Goal: Task Accomplishment & Management: Manage account settings

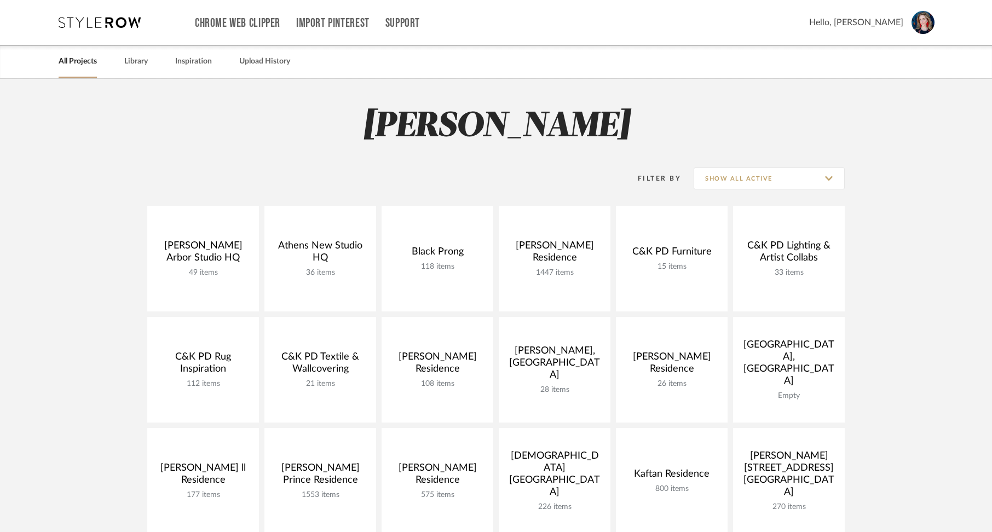
click at [79, 64] on link "All Projects" at bounding box center [78, 61] width 38 height 15
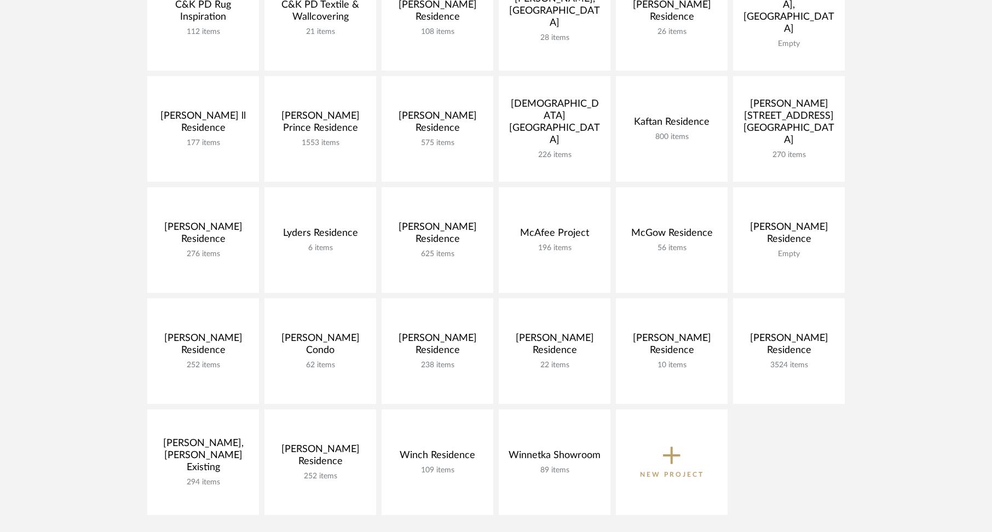
click at [669, 454] on icon at bounding box center [672, 455] width 18 height 23
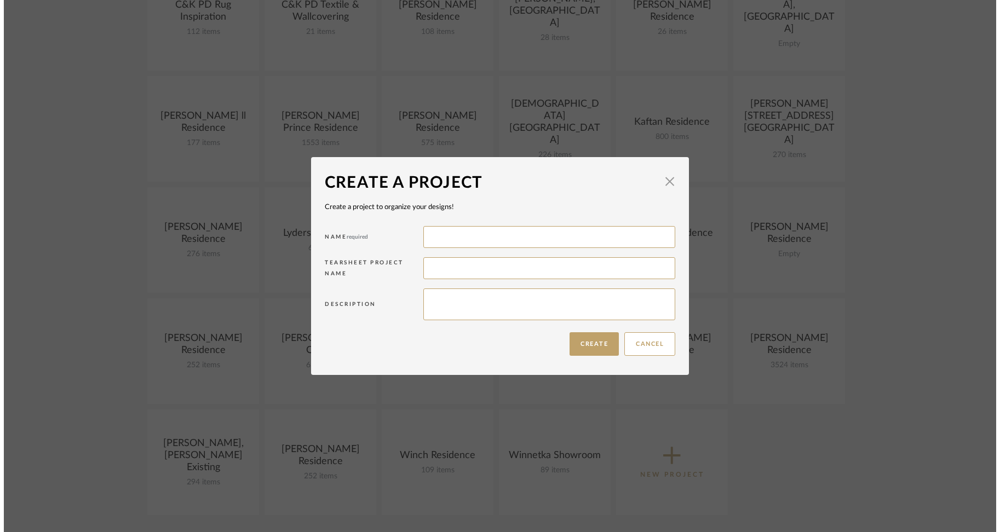
scroll to position [0, 0]
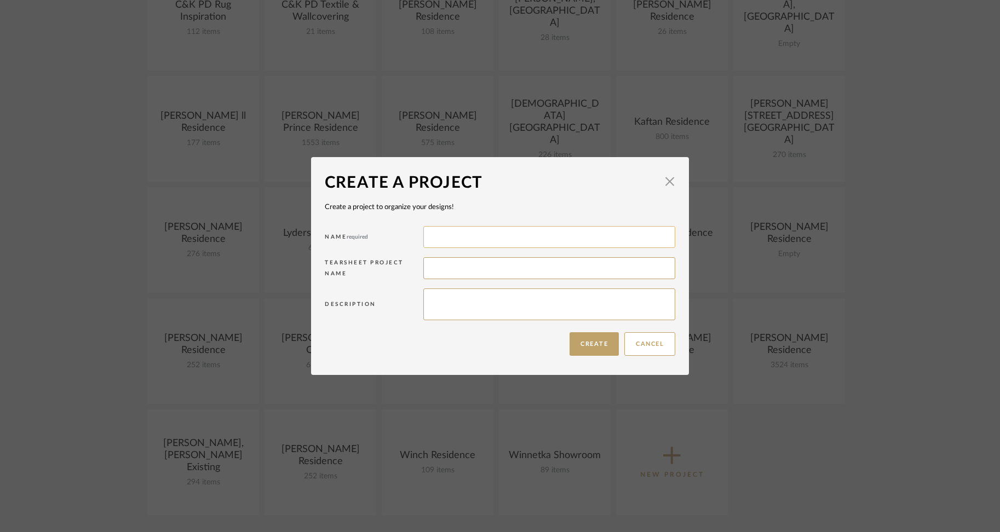
click at [466, 239] on input at bounding box center [549, 237] width 252 height 22
type input "Kantgias"
click at [570, 338] on button "Create" at bounding box center [594, 344] width 49 height 24
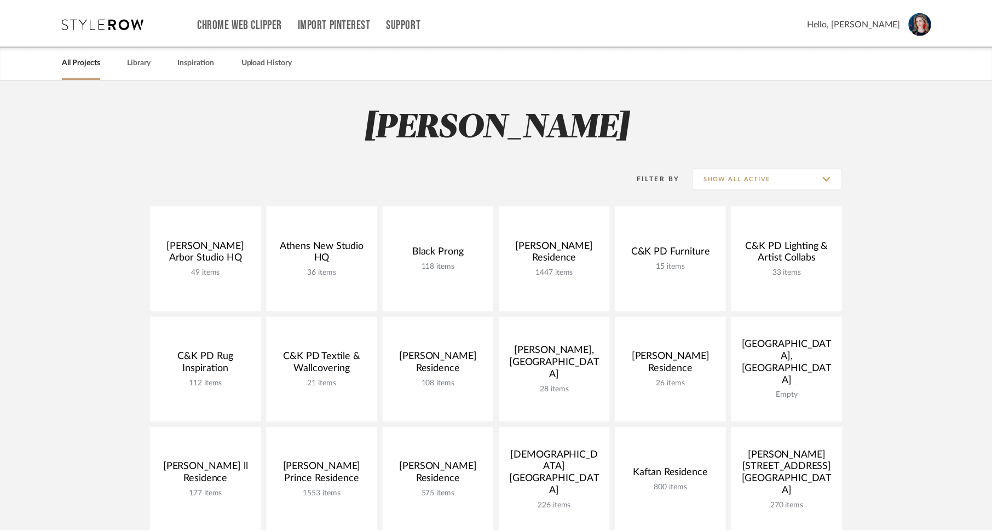
scroll to position [352, 0]
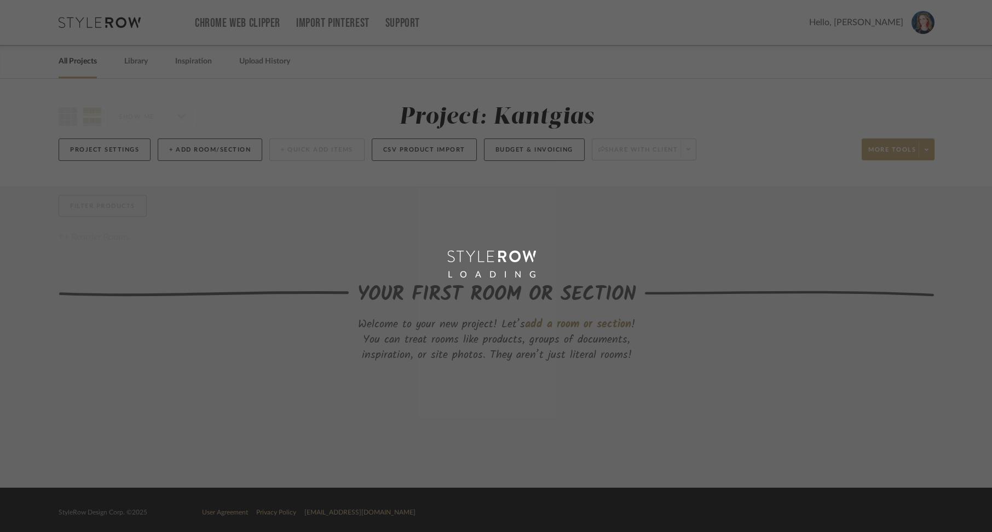
scroll to position [1, 0]
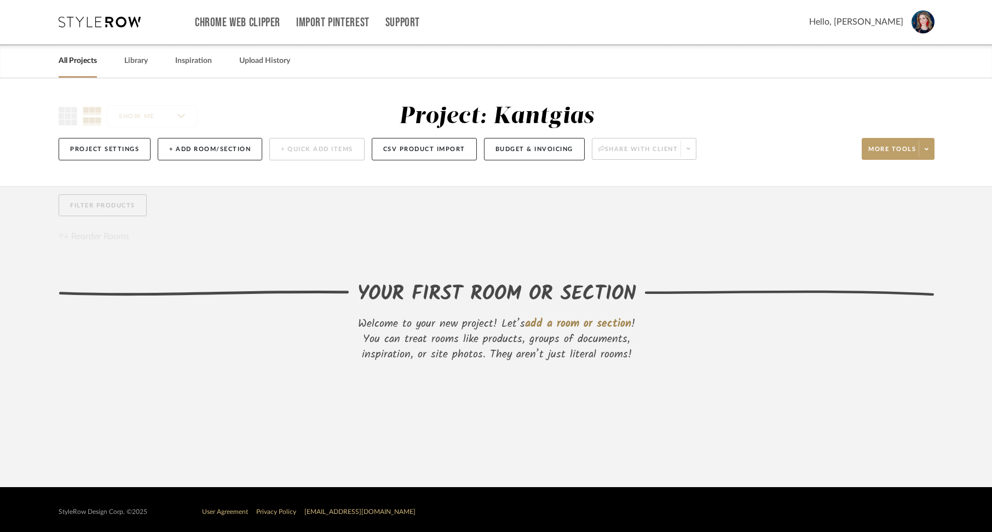
click at [539, 118] on div "Project: Kantgias" at bounding box center [496, 116] width 195 height 23
click at [106, 147] on button "Project Settings" at bounding box center [105, 149] width 92 height 22
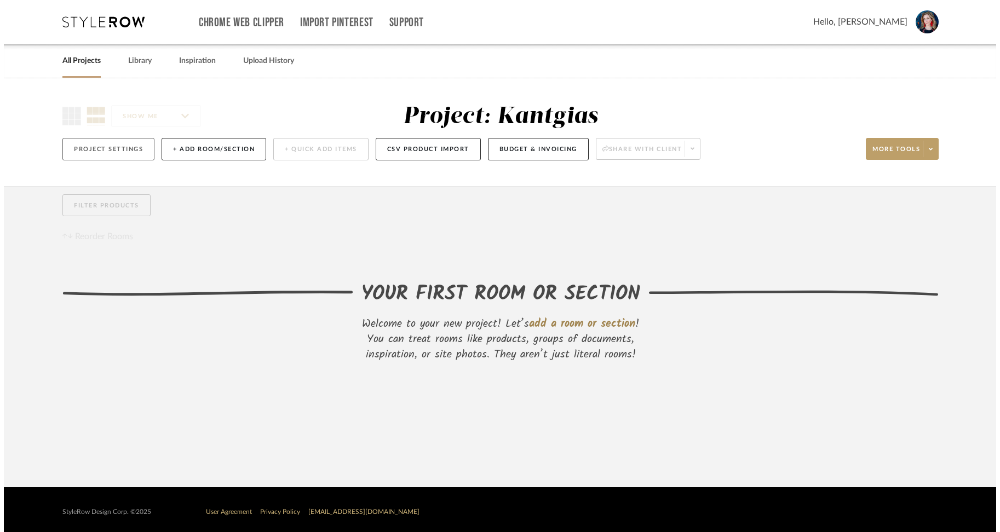
scroll to position [0, 0]
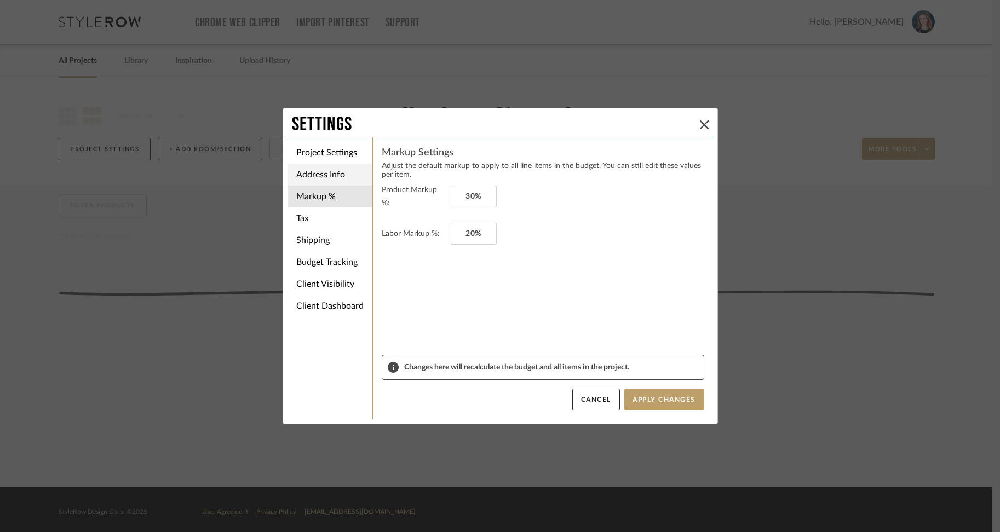
click at [322, 174] on li "Address Info" at bounding box center [330, 175] width 85 height 22
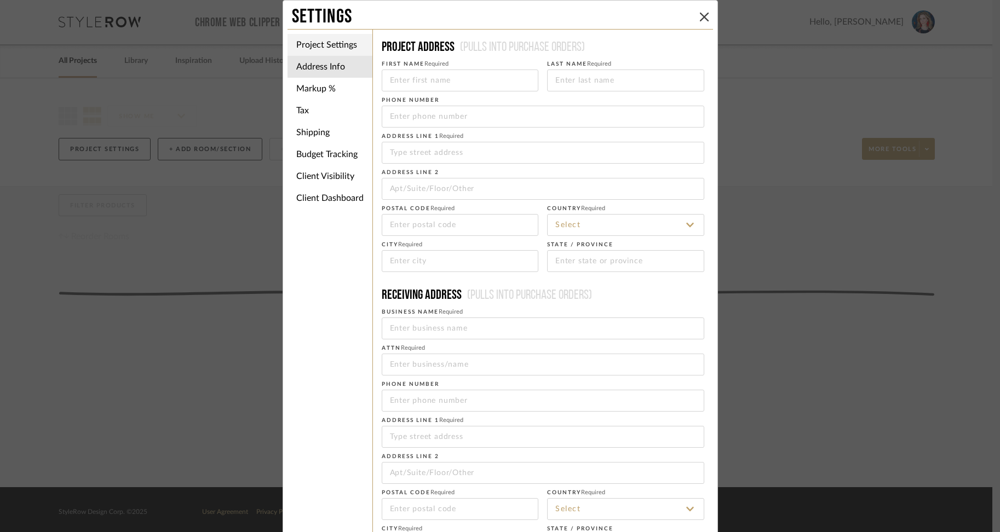
click at [332, 44] on li "Project Settings" at bounding box center [330, 45] width 85 height 22
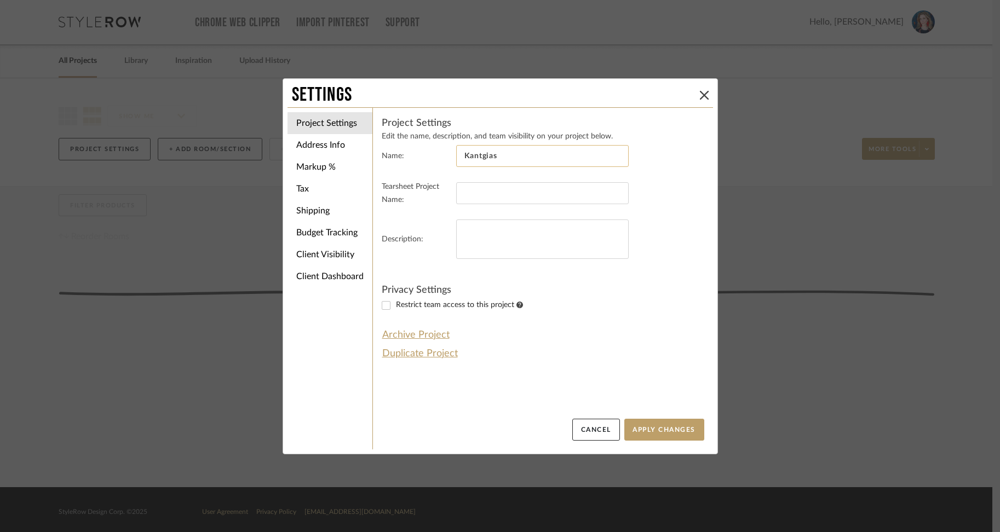
click at [531, 157] on input "Kantgias" at bounding box center [542, 156] width 173 height 22
type input "Kantgias Residence"
click at [679, 430] on button "Apply Changes" at bounding box center [664, 430] width 80 height 22
click at [332, 150] on li "Address Info" at bounding box center [330, 145] width 85 height 22
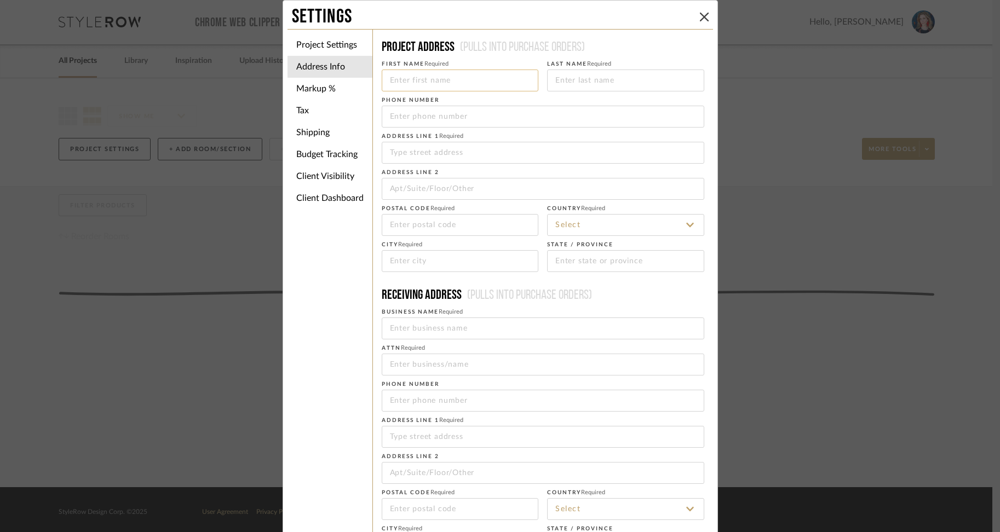
click at [403, 84] on input at bounding box center [460, 81] width 157 height 22
click at [325, 91] on li "Markup %" at bounding box center [330, 89] width 85 height 22
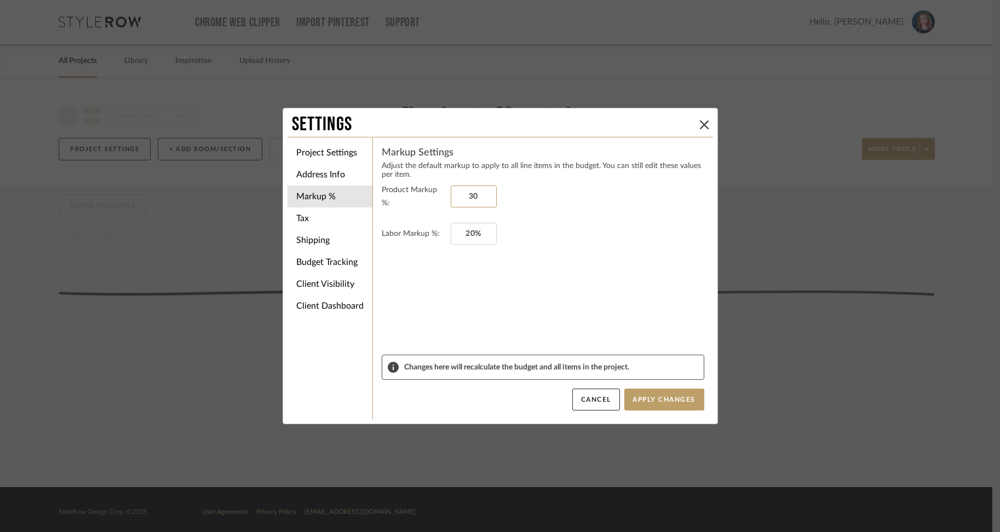
drag, startPoint x: 458, startPoint y: 197, endPoint x: 518, endPoint y: 198, distance: 59.7
click at [518, 198] on fieldset "Product Markup %: 30" at bounding box center [543, 196] width 323 height 26
type input "35%"
type input "20"
click at [664, 399] on button "Apply Changes" at bounding box center [664, 400] width 80 height 22
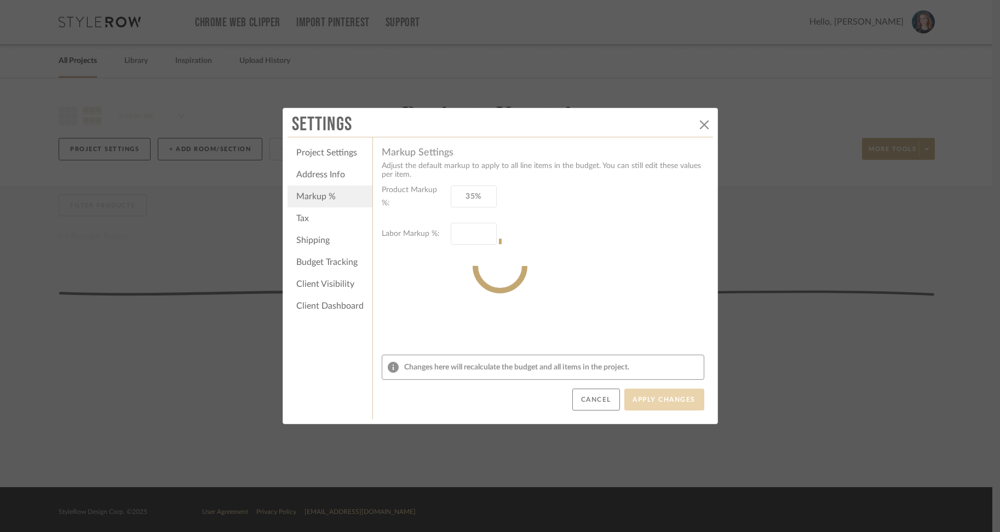
type input "20%"
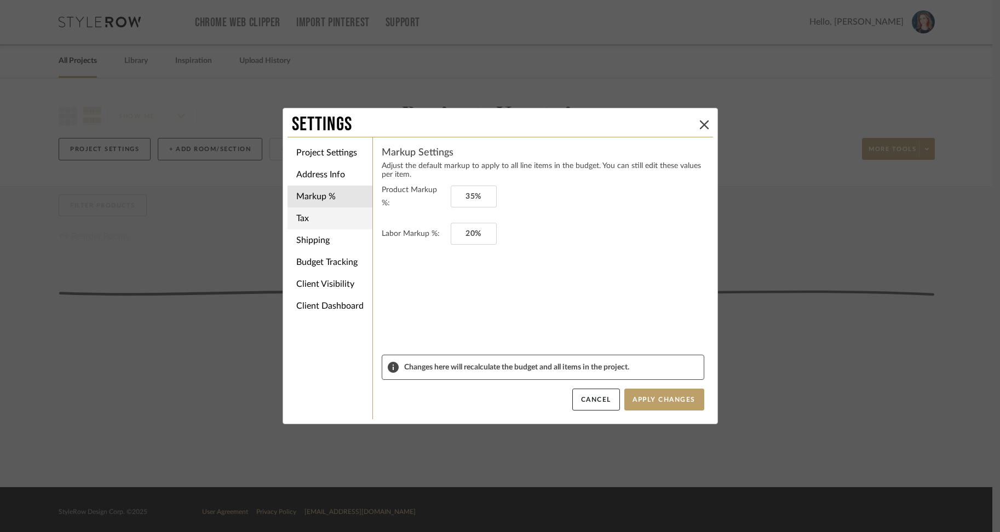
click at [338, 220] on li "Tax" at bounding box center [330, 219] width 85 height 22
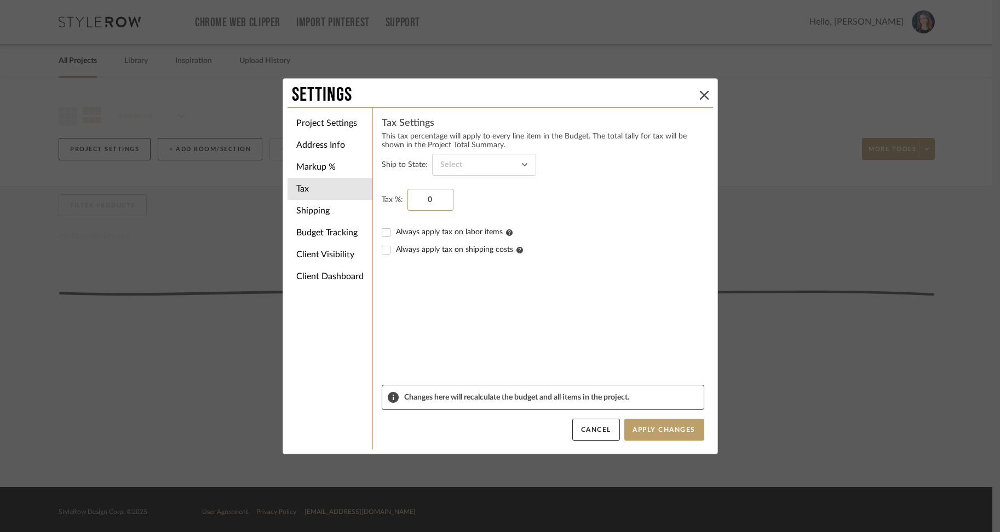
drag, startPoint x: 427, startPoint y: 203, endPoint x: 447, endPoint y: 203, distance: 19.7
click at [447, 203] on div "0" at bounding box center [430, 200] width 46 height 22
type input "6"
drag, startPoint x: 416, startPoint y: 205, endPoint x: 449, endPoint y: 206, distance: 32.9
click at [449, 206] on fieldset "Tax %: 6" at bounding box center [543, 200] width 323 height 22
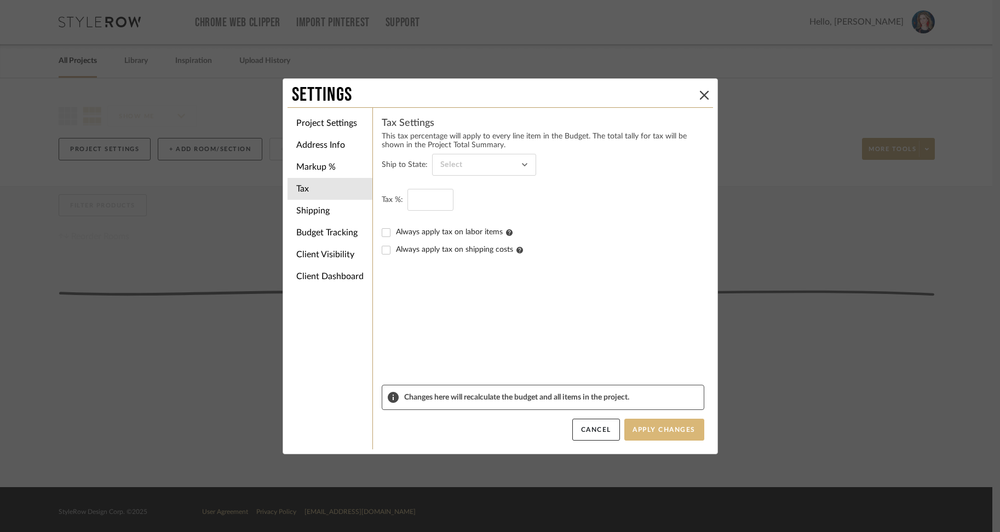
click at [673, 427] on button "Apply Changes" at bounding box center [664, 430] width 80 height 22
type input "0%"
click at [308, 209] on li "Shipping" at bounding box center [330, 211] width 85 height 22
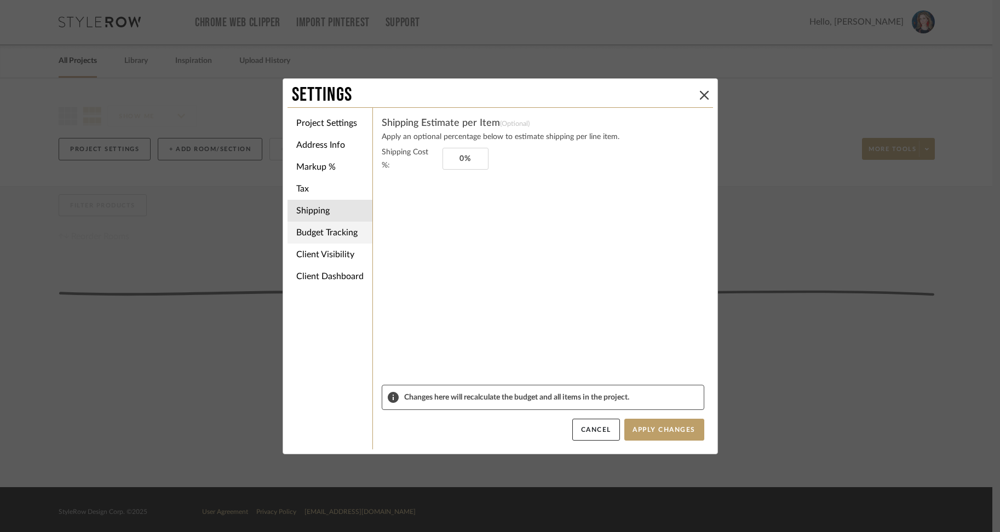
click at [315, 232] on li "Budget Tracking" at bounding box center [330, 233] width 85 height 22
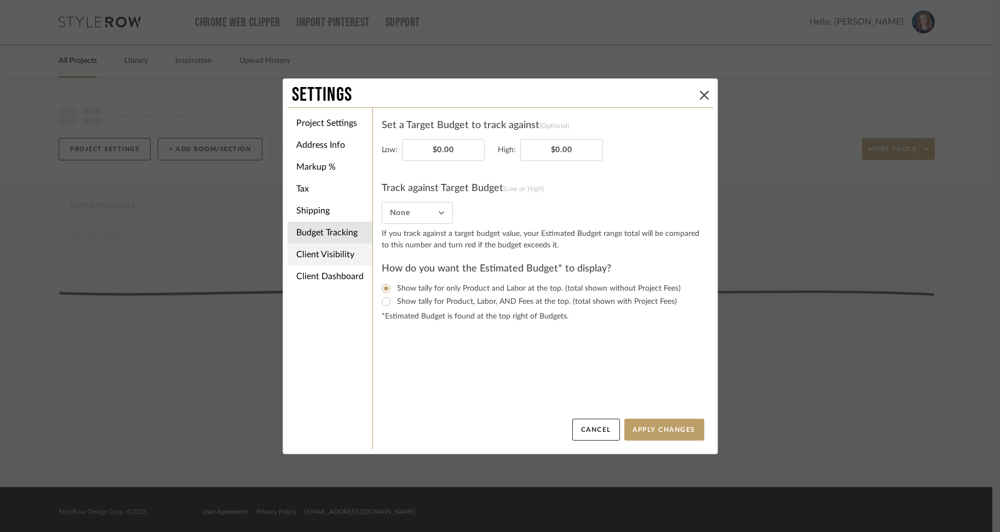
click at [317, 255] on li "Client Visibility" at bounding box center [330, 255] width 85 height 22
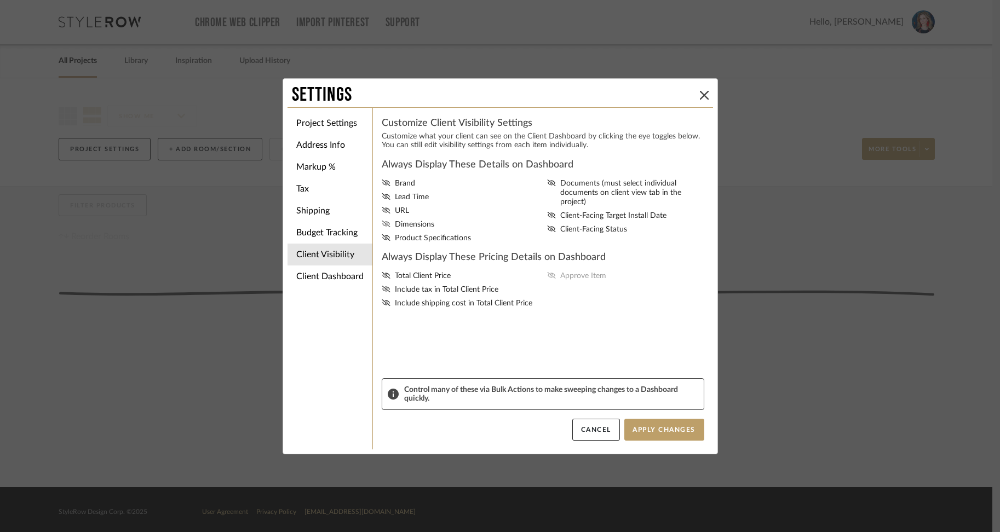
click at [382, 227] on icon at bounding box center [386, 224] width 9 height 7
click at [0, 0] on input "Dimensions" at bounding box center [0, 0] width 0 height 0
click at [659, 428] on button "Apply Changes" at bounding box center [664, 430] width 80 height 22
click at [322, 278] on li "Client Dashboard" at bounding box center [330, 277] width 85 height 22
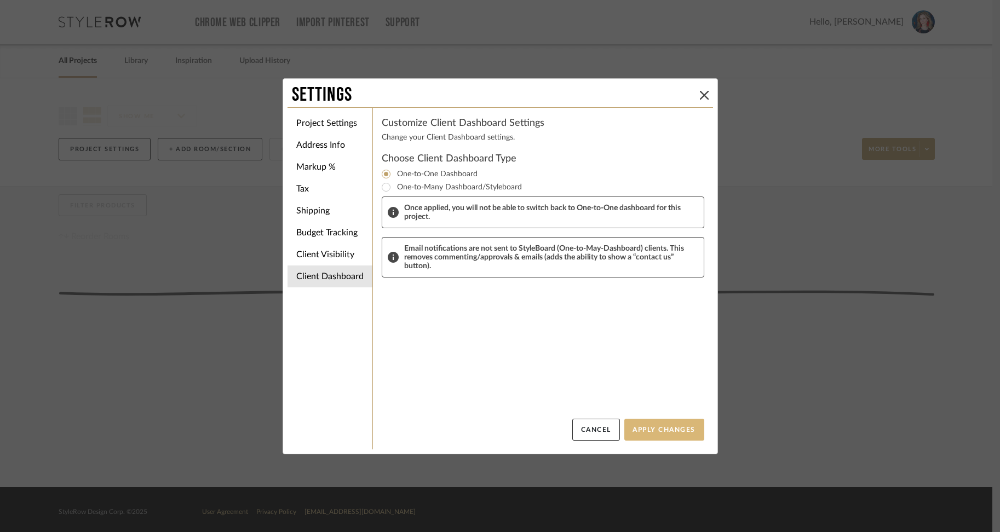
click at [674, 423] on button "Apply Changes" at bounding box center [664, 430] width 80 height 22
click at [700, 98] on icon at bounding box center [704, 95] width 9 height 9
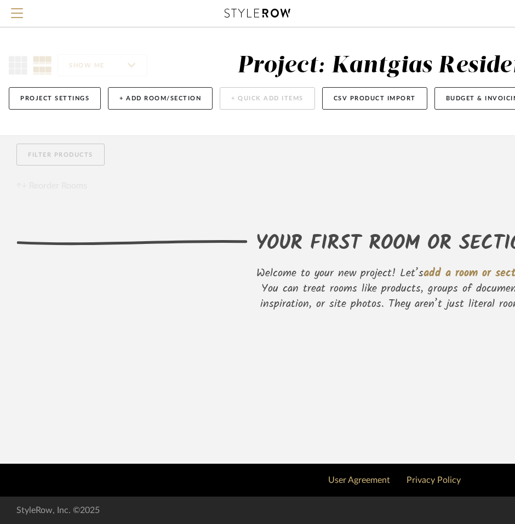
click at [393, 187] on div "Filter Products Reorder Rooms" at bounding box center [394, 167] width 757 height 49
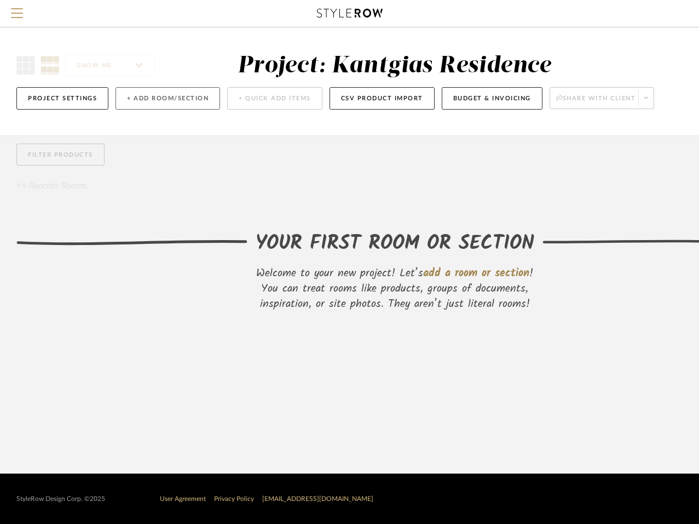
click at [147, 100] on button "+ Add Room/Section" at bounding box center [168, 98] width 105 height 22
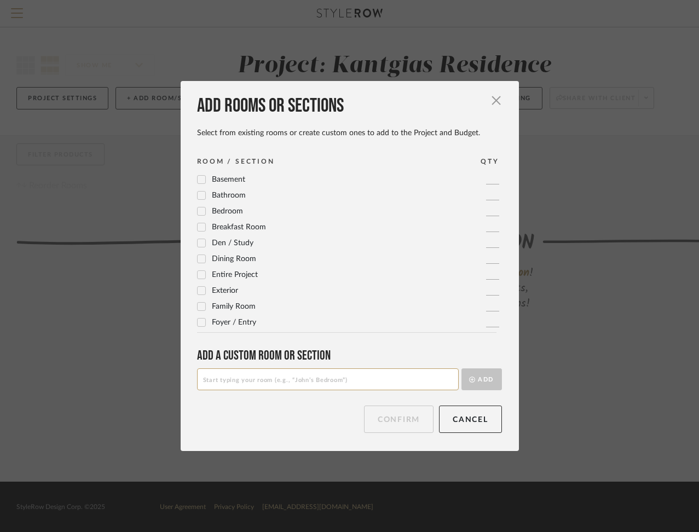
click at [348, 379] on input at bounding box center [328, 380] width 262 height 22
click at [308, 379] on input at bounding box center [328, 380] width 262 height 22
type input "Entry & Stairwell"
click at [485, 380] on button "Add" at bounding box center [482, 380] width 41 height 22
click at [406, 418] on button "Confirm" at bounding box center [399, 419] width 70 height 27
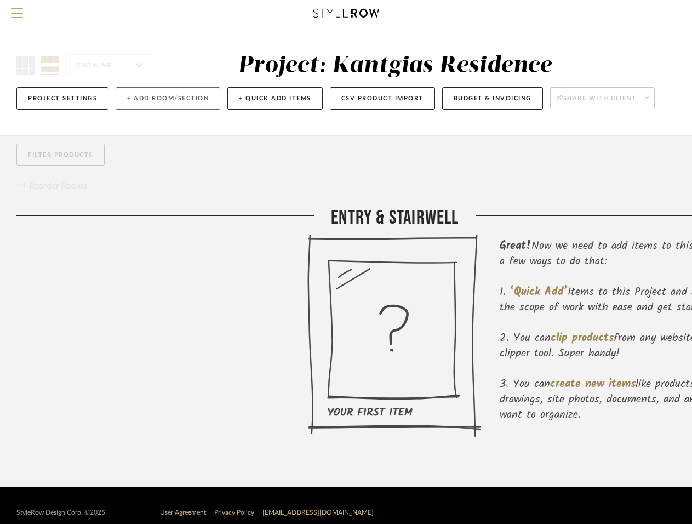
click at [168, 106] on button "+ Add Room/Section" at bounding box center [168, 98] width 105 height 22
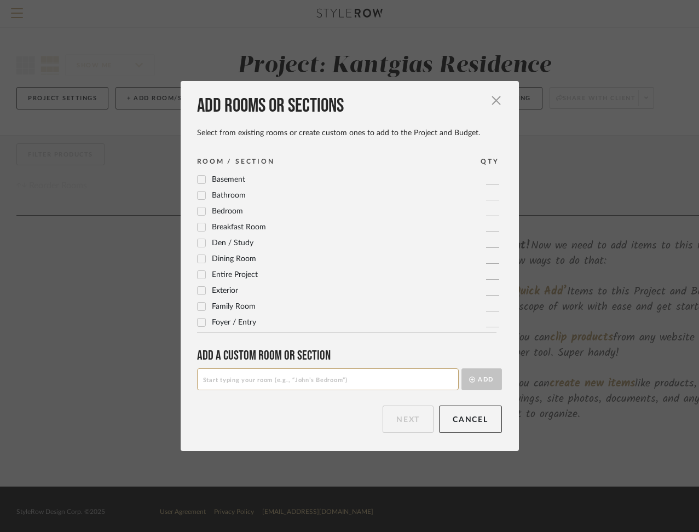
click at [287, 382] on input at bounding box center [328, 380] width 262 height 22
type input "Kitchen"
click at [474, 384] on button "Add" at bounding box center [482, 380] width 41 height 22
click at [411, 421] on button "Next" at bounding box center [408, 419] width 51 height 27
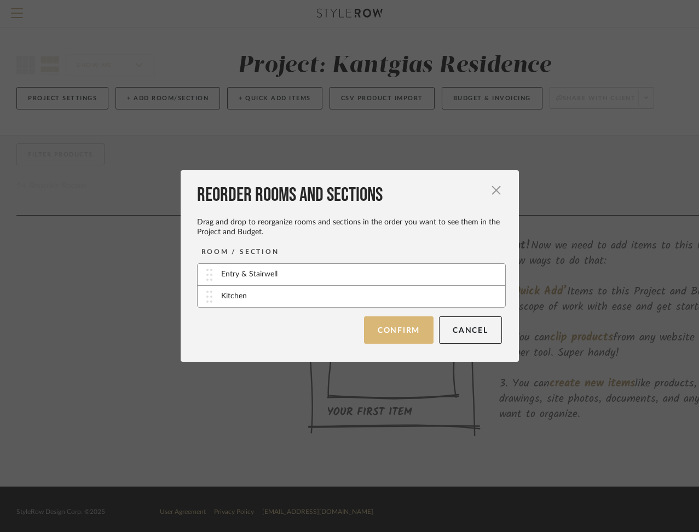
click at [398, 330] on button "Confirm" at bounding box center [399, 330] width 70 height 27
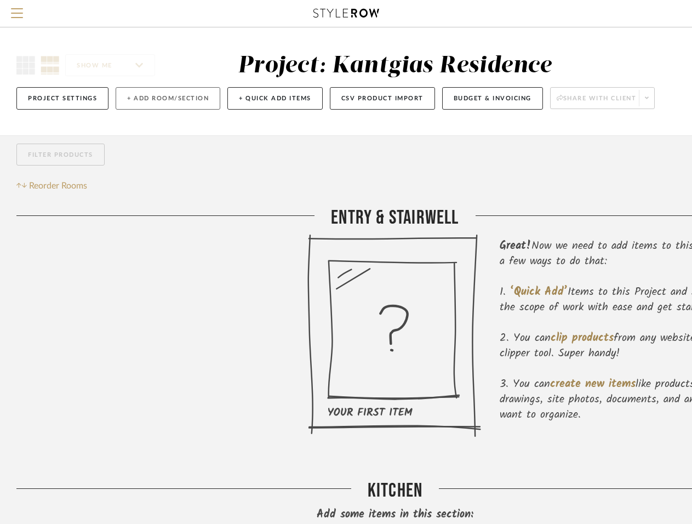
click at [173, 97] on button "+ Add Room/Section" at bounding box center [168, 98] width 105 height 22
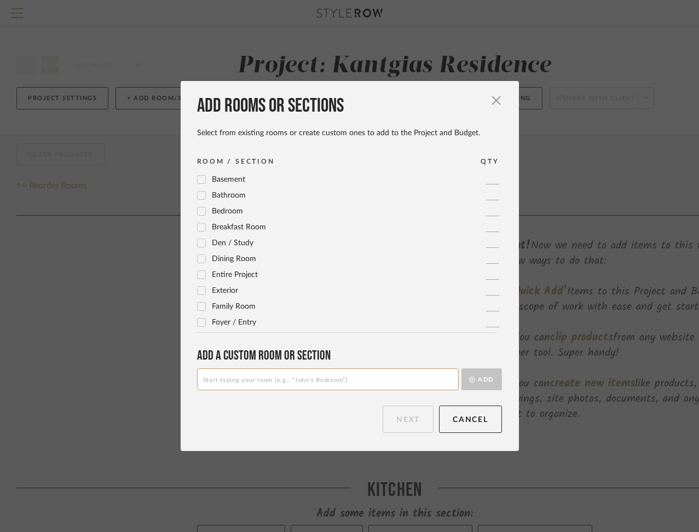
click at [302, 379] on input at bounding box center [328, 380] width 262 height 22
type input "Dining Room"
click at [481, 376] on button "Add" at bounding box center [482, 380] width 41 height 22
click at [418, 418] on button "Next" at bounding box center [408, 419] width 51 height 27
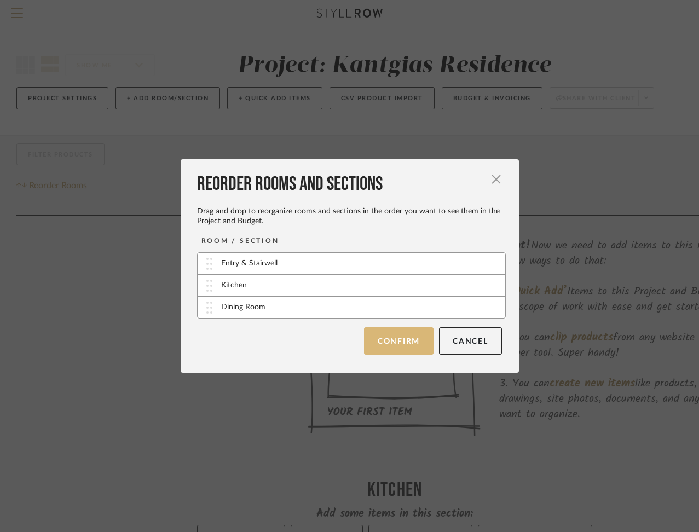
click at [393, 342] on button "Confirm" at bounding box center [399, 341] width 70 height 27
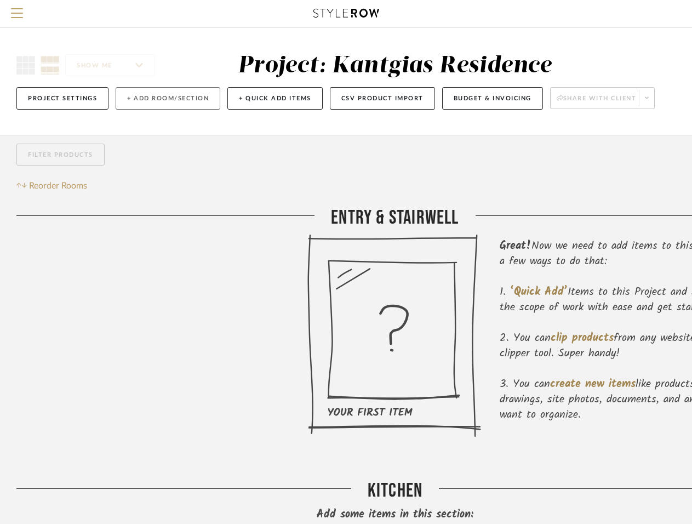
click at [156, 89] on button "+ Add Room/Section" at bounding box center [168, 98] width 105 height 22
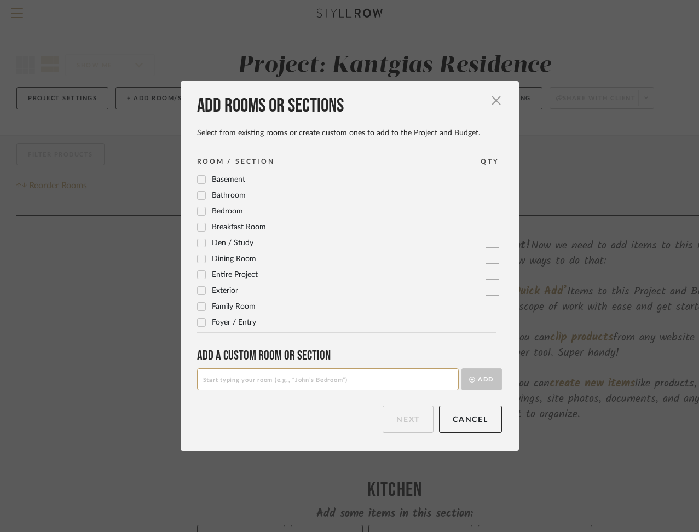
click at [218, 382] on input at bounding box center [328, 380] width 262 height 22
type input "Primary Bedroom"
click at [476, 379] on button "Add" at bounding box center [482, 380] width 41 height 22
click at [404, 424] on button "Next" at bounding box center [408, 419] width 51 height 27
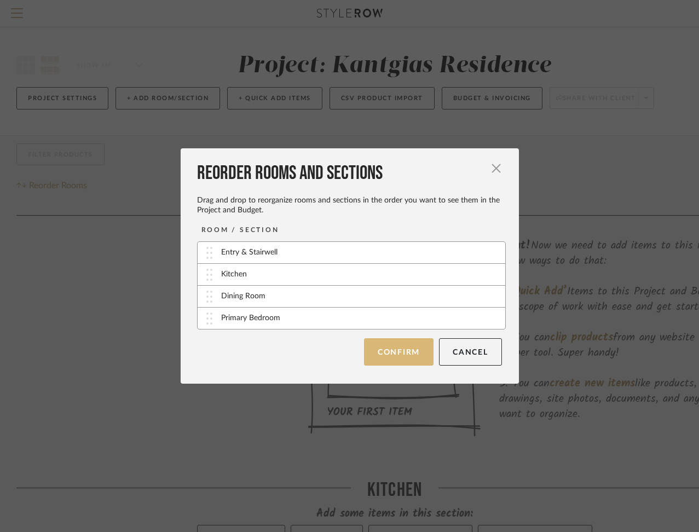
click at [383, 356] on button "Confirm" at bounding box center [399, 351] width 70 height 27
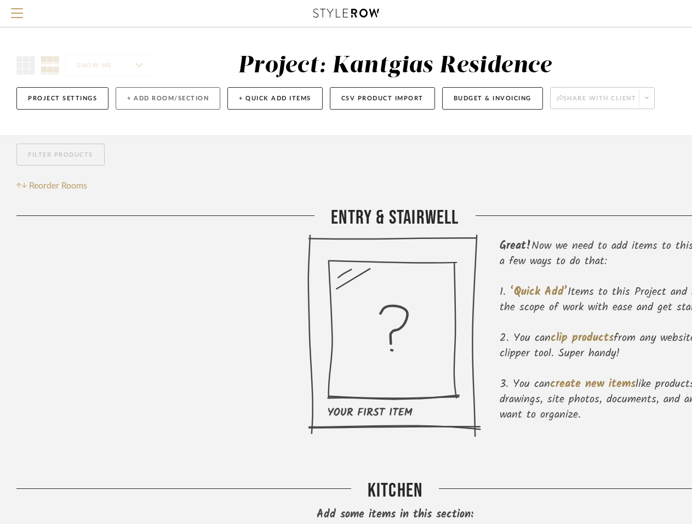
click at [174, 100] on button "+ Add Room/Section" at bounding box center [168, 98] width 105 height 22
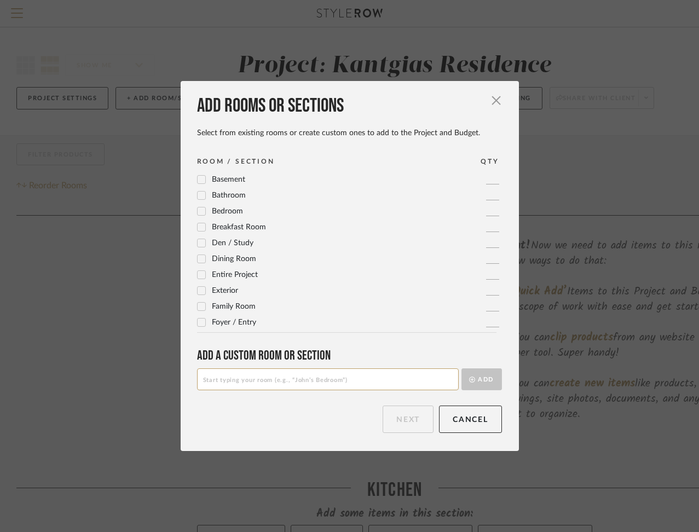
click at [265, 376] on input at bounding box center [328, 380] width 262 height 22
type input "Primary Bathroom"
click at [472, 386] on button "Add" at bounding box center [482, 380] width 41 height 22
click at [403, 422] on button "Next" at bounding box center [408, 419] width 51 height 27
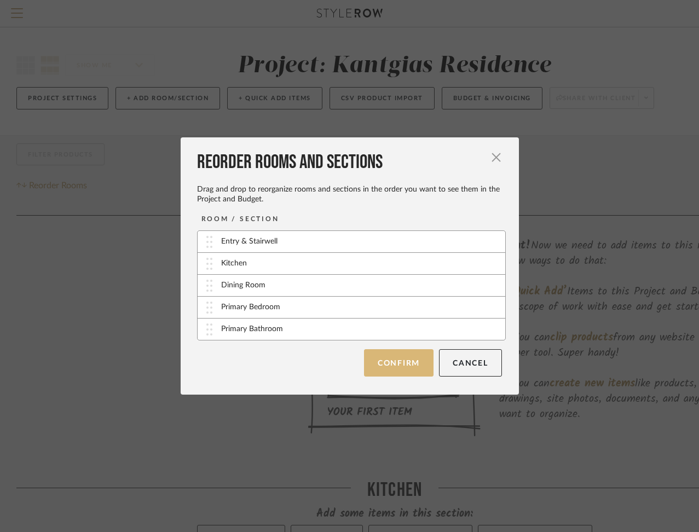
click at [391, 363] on button "Confirm" at bounding box center [399, 362] width 70 height 27
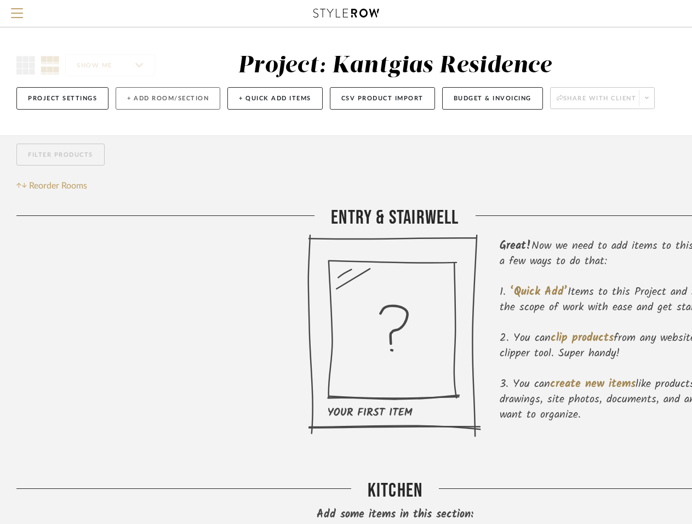
click at [196, 95] on button "+ Add Room/Section" at bounding box center [168, 98] width 105 height 22
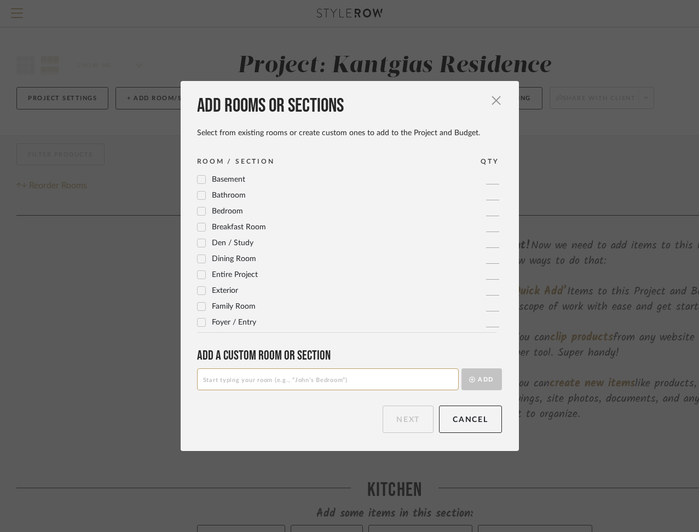
click at [238, 381] on input at bounding box center [328, 380] width 262 height 22
type input "Laundry Room"
click at [470, 383] on button "Add" at bounding box center [482, 380] width 41 height 22
click at [403, 418] on button "Next" at bounding box center [408, 419] width 51 height 27
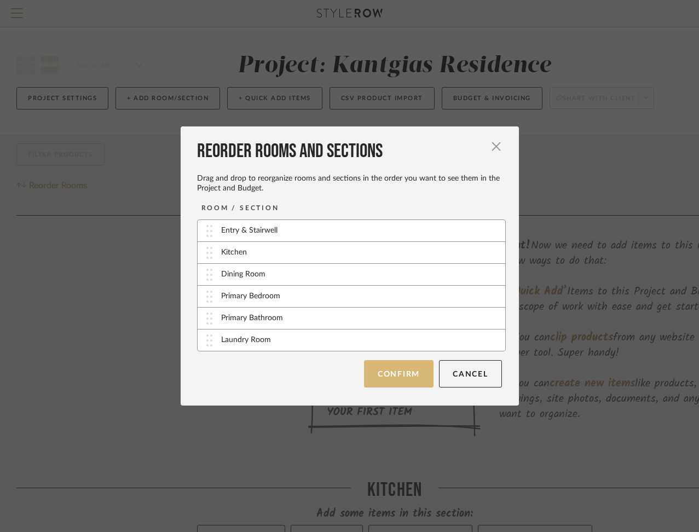
click at [391, 375] on button "Confirm" at bounding box center [399, 373] width 70 height 27
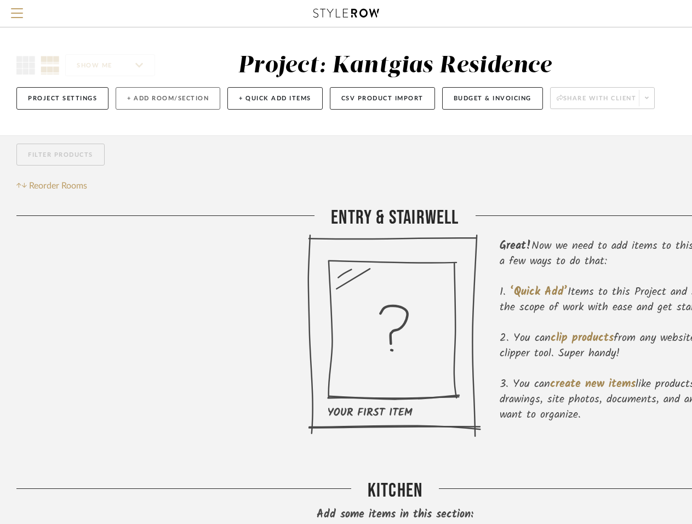
click at [128, 100] on button "+ Add Room/Section" at bounding box center [168, 98] width 105 height 22
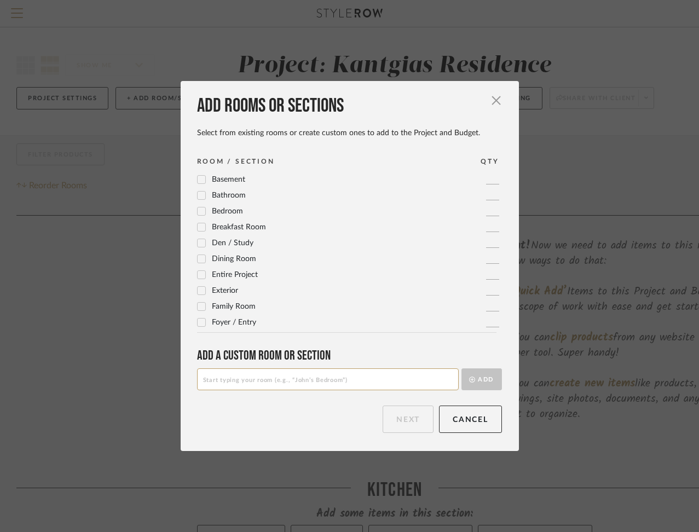
click at [245, 378] on input at bounding box center [328, 380] width 262 height 22
type input "Sun Porch"
click at [473, 377] on button "Add" at bounding box center [482, 380] width 41 height 22
click at [415, 421] on button "Next" at bounding box center [408, 419] width 51 height 27
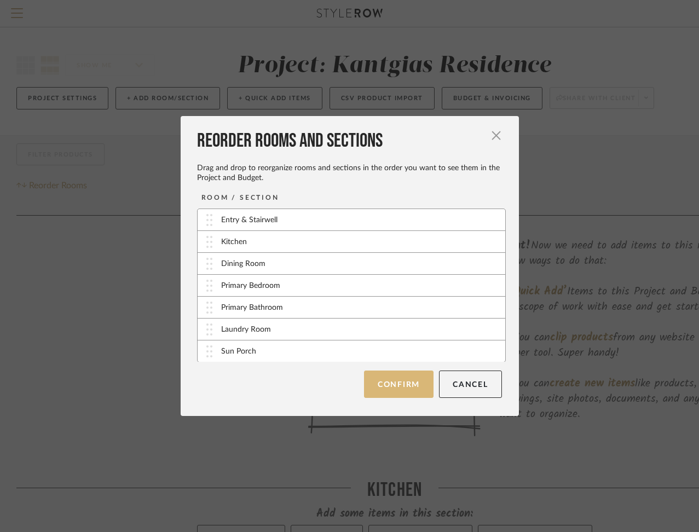
click at [396, 387] on button "Confirm" at bounding box center [399, 384] width 70 height 27
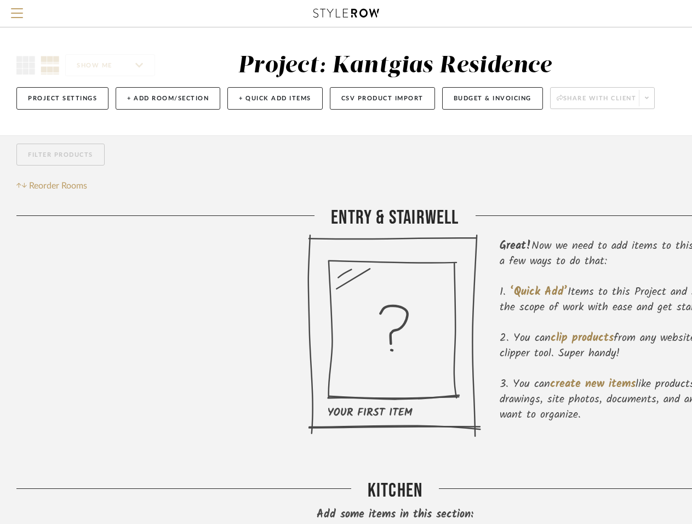
click at [544, 322] on ol "‘Quick Add’ Items to this Project and Budget to create the scope of work with e…" at bounding box center [637, 353] width 274 height 138
click at [172, 99] on button "+ Add Room/Section" at bounding box center [168, 98] width 105 height 22
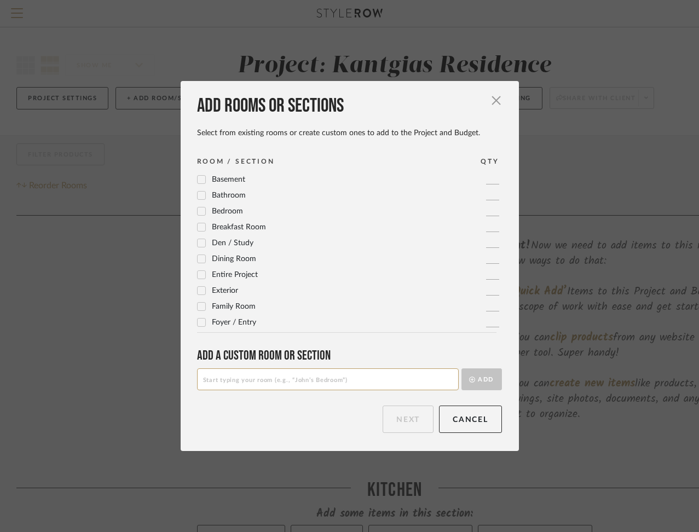
click at [246, 381] on input at bounding box center [328, 380] width 262 height 22
type input "Budget & Timeline"
click at [476, 380] on button "Add" at bounding box center [482, 380] width 41 height 22
click at [406, 422] on button "Next" at bounding box center [408, 419] width 51 height 27
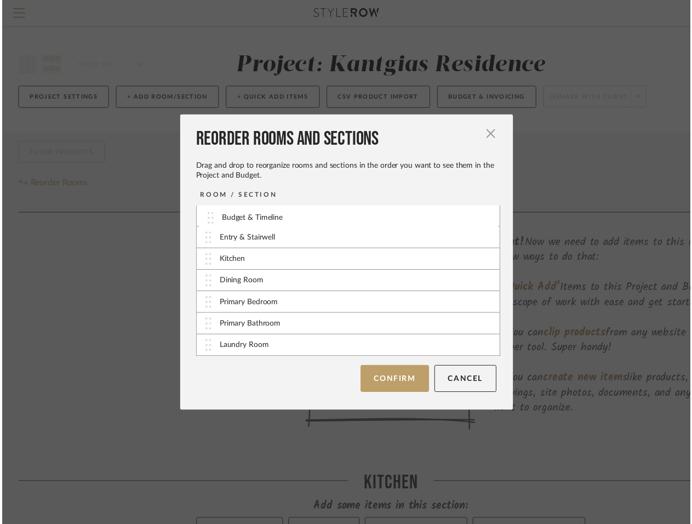
scroll to position [0, 0]
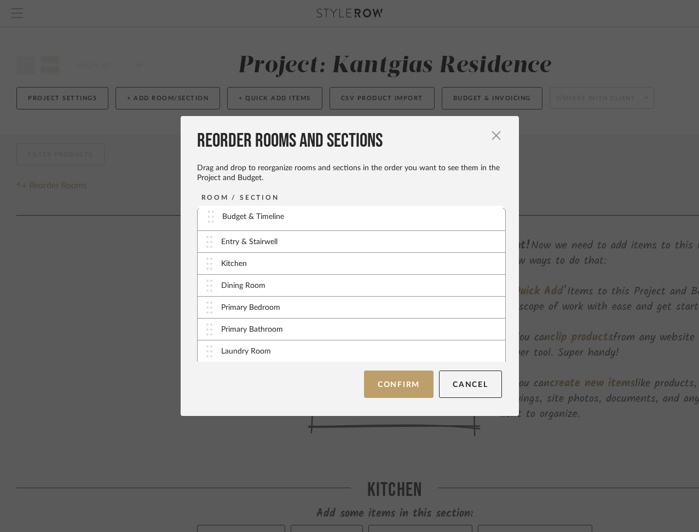
drag, startPoint x: 206, startPoint y: 349, endPoint x: 210, endPoint y: 219, distance: 130.4
click at [382, 383] on button "Confirm" at bounding box center [399, 384] width 70 height 27
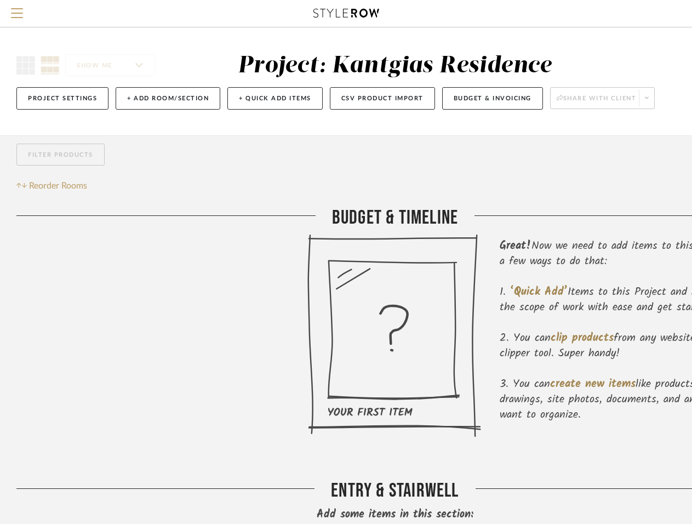
scroll to position [1, 0]
click at [205, 105] on button "+ Add Room/Section" at bounding box center [168, 98] width 105 height 22
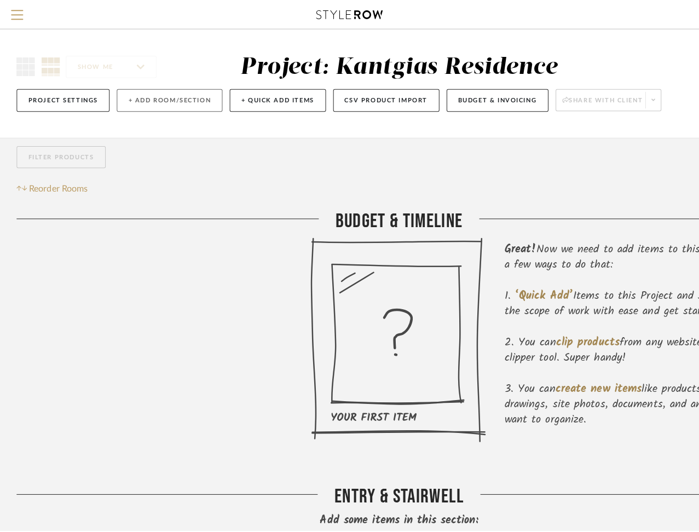
scroll to position [0, 0]
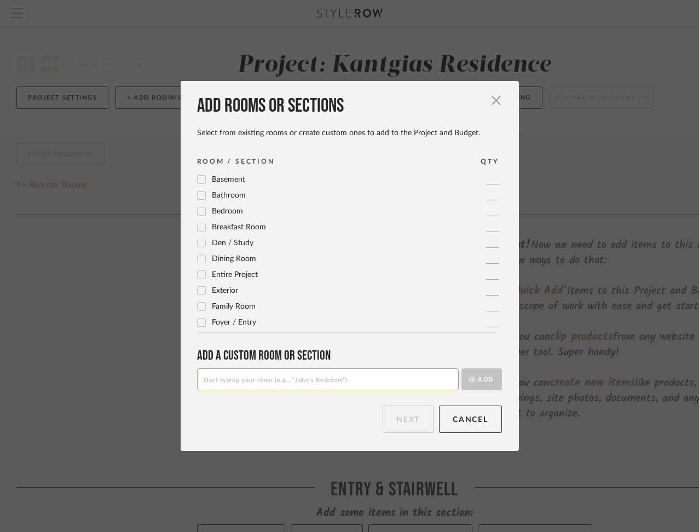
click at [302, 378] on input at bounding box center [328, 380] width 262 height 22
type input "Existing Conditions"
click at [477, 380] on button "Add" at bounding box center [482, 380] width 41 height 22
click at [397, 420] on button "Next" at bounding box center [408, 419] width 51 height 27
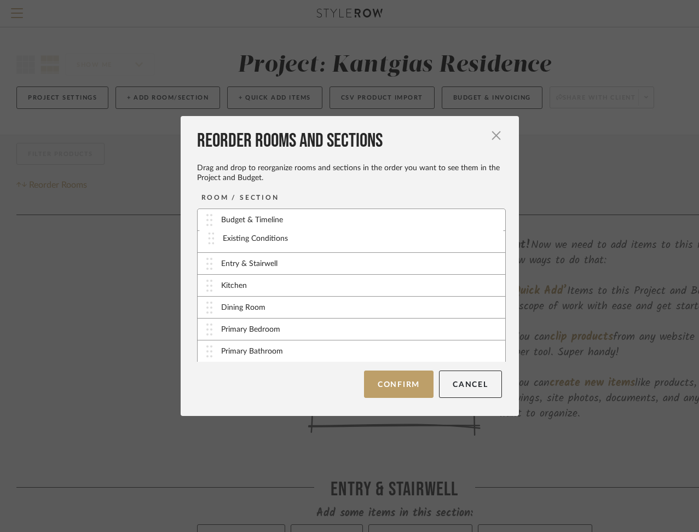
drag, startPoint x: 205, startPoint y: 353, endPoint x: 211, endPoint y: 240, distance: 113.0
click at [374, 382] on button "Confirm" at bounding box center [399, 384] width 70 height 27
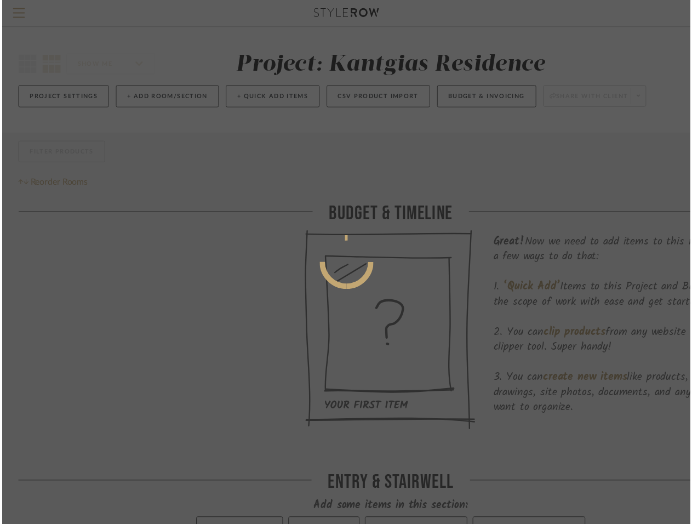
scroll to position [1, 0]
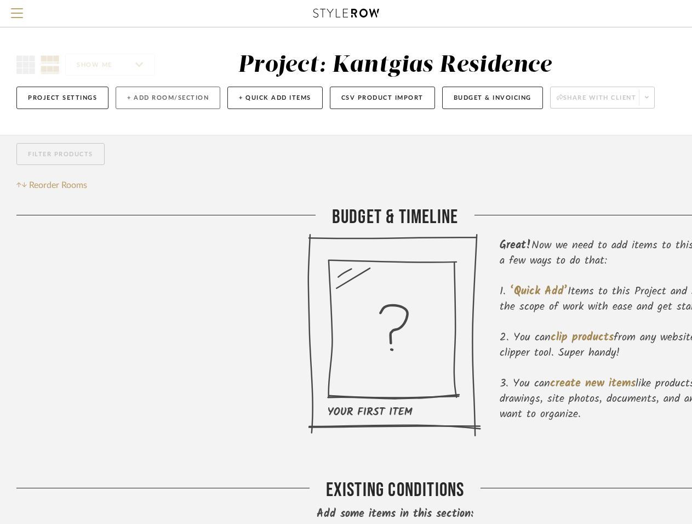
click at [192, 95] on button "+ Add Room/Section" at bounding box center [168, 98] width 105 height 22
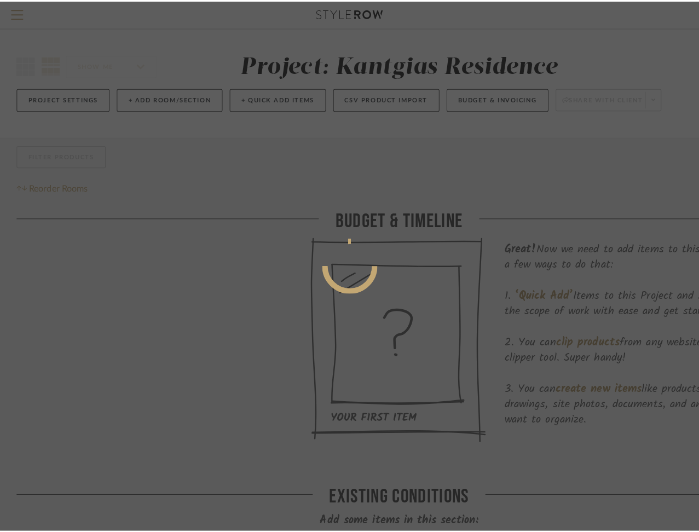
scroll to position [0, 0]
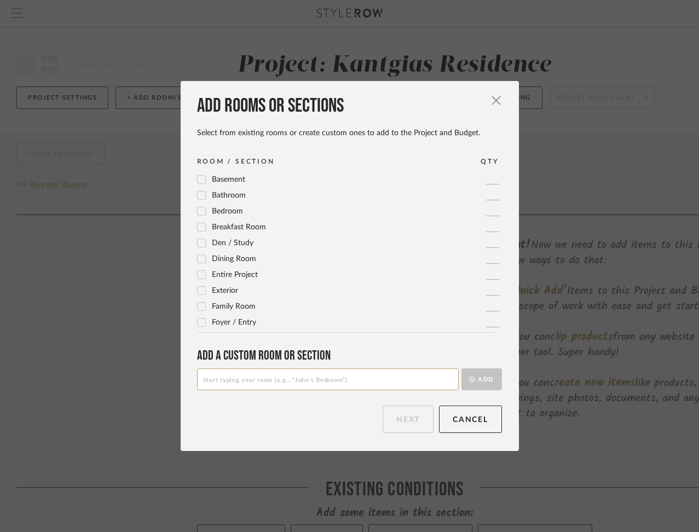
click at [255, 379] on input at bounding box center [328, 380] width 262 height 22
type input "Existing Furnishings & Fixtures"
click at [484, 379] on button "Add" at bounding box center [482, 380] width 41 height 22
click at [389, 422] on button "Next" at bounding box center [408, 419] width 51 height 27
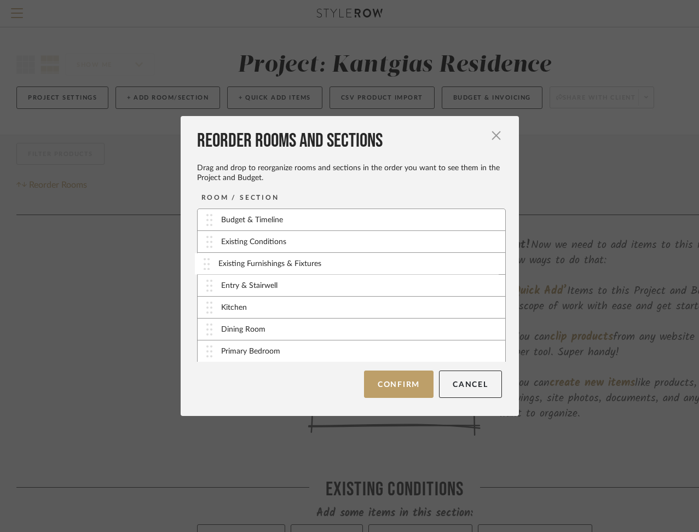
drag, startPoint x: 206, startPoint y: 352, endPoint x: 206, endPoint y: 265, distance: 87.6
click at [406, 384] on button "Confirm" at bounding box center [399, 384] width 70 height 27
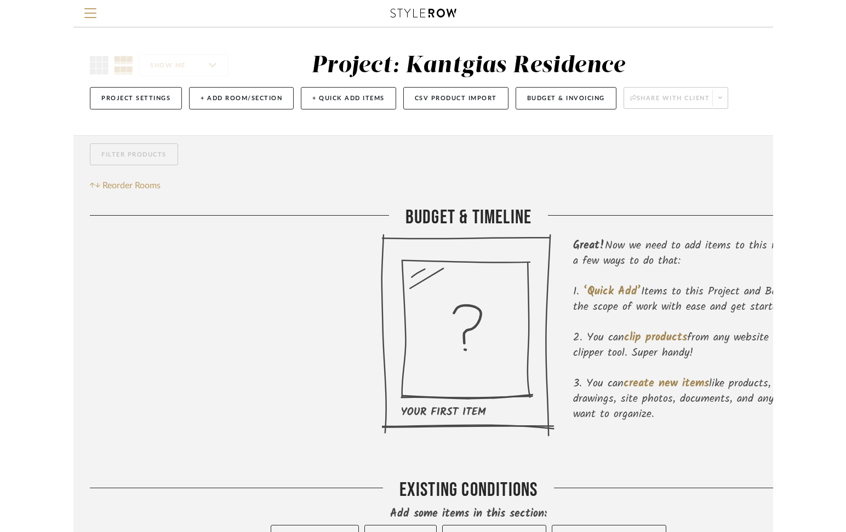
scroll to position [1, 0]
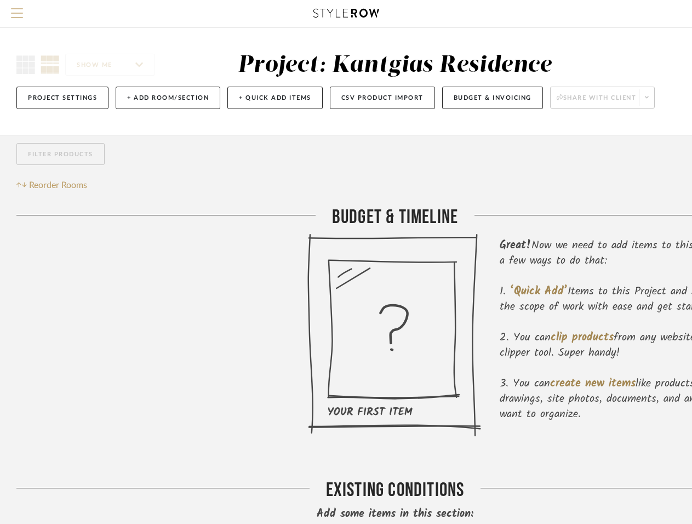
click at [18, 12] on span "Menu" at bounding box center [17, 16] width 12 height 16
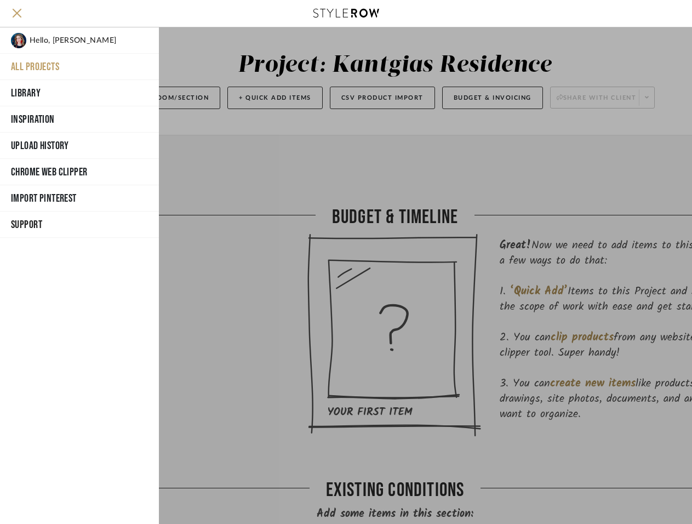
click at [35, 60] on button "All Projects" at bounding box center [79, 67] width 159 height 26
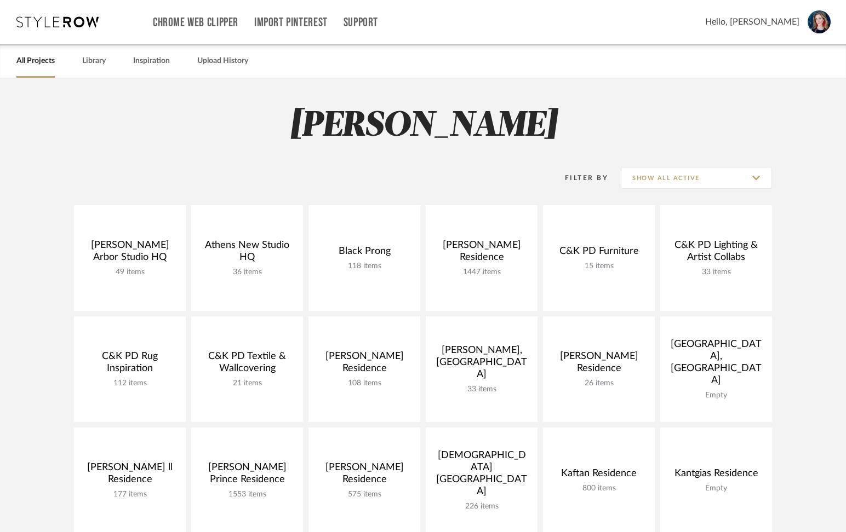
scroll to position [689, 0]
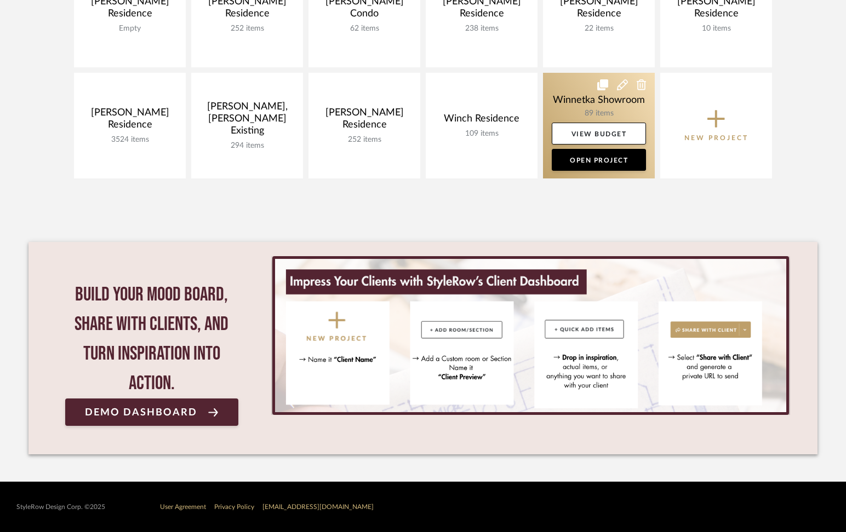
click at [589, 116] on link at bounding box center [599, 126] width 112 height 106
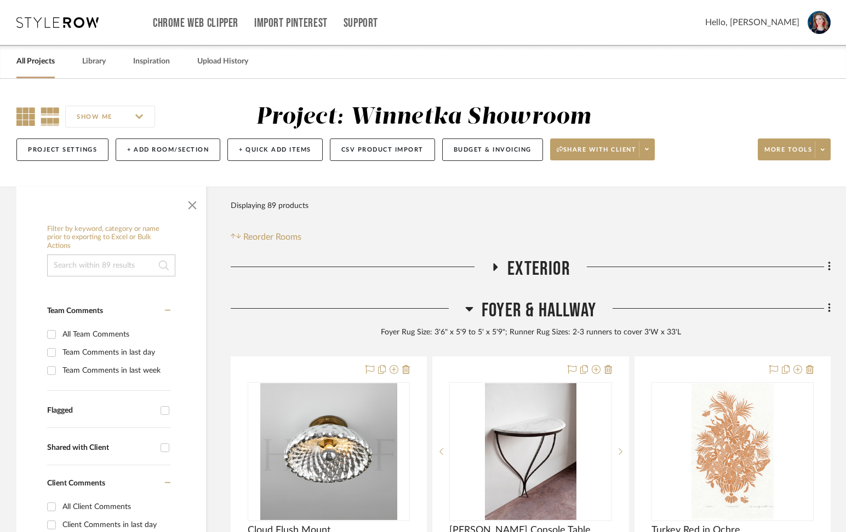
click at [23, 116] on icon at bounding box center [25, 116] width 19 height 19
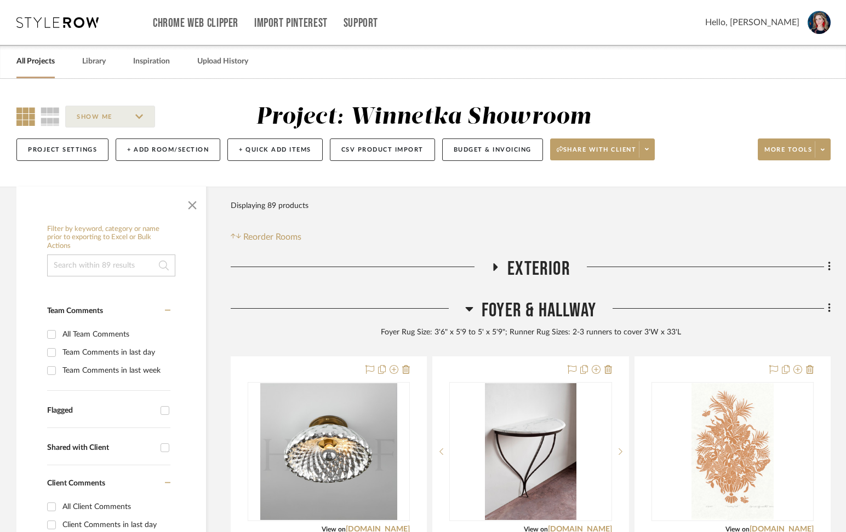
click at [194, 206] on span "button" at bounding box center [192, 203] width 26 height 26
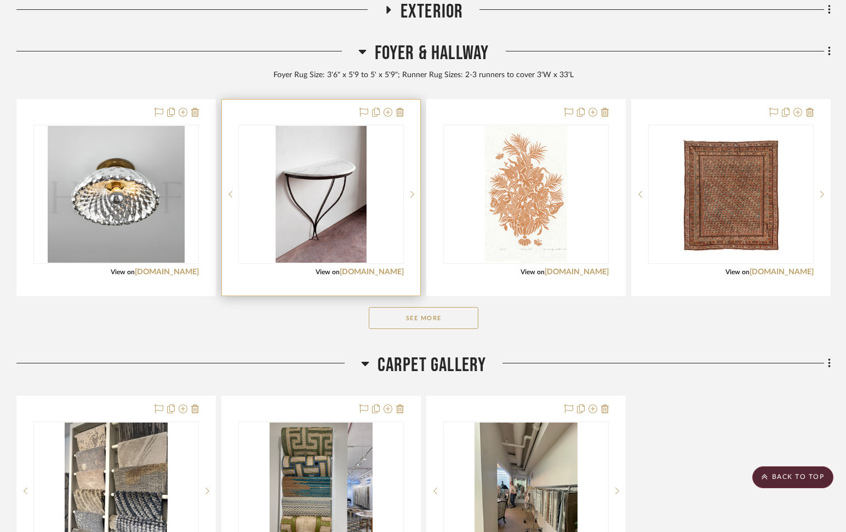
scroll to position [259, 0]
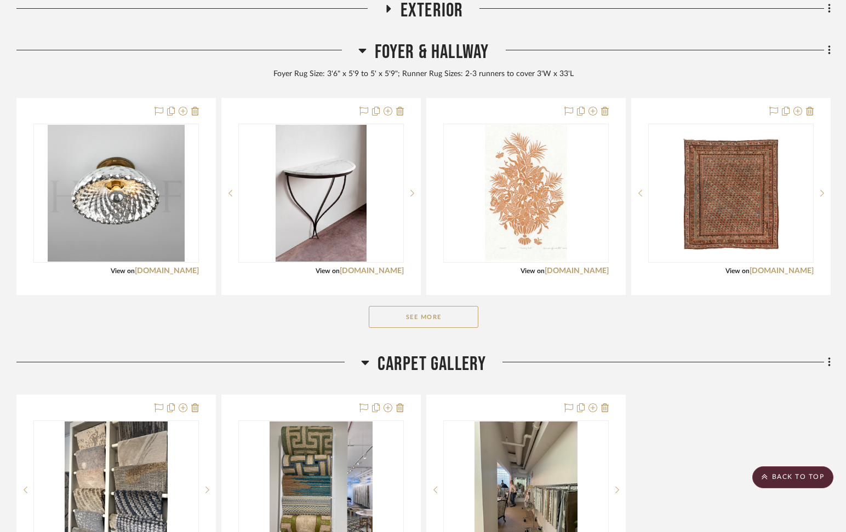
click at [380, 312] on button "See More" at bounding box center [424, 317] width 110 height 22
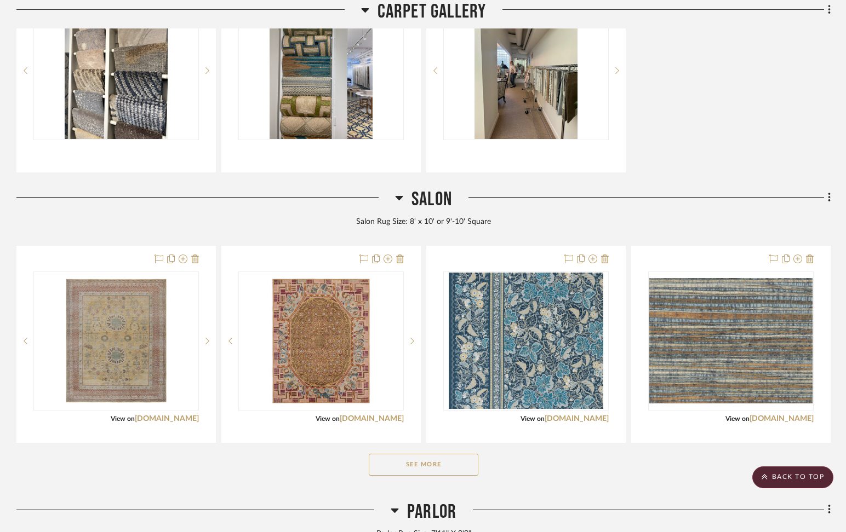
scroll to position [1088, 0]
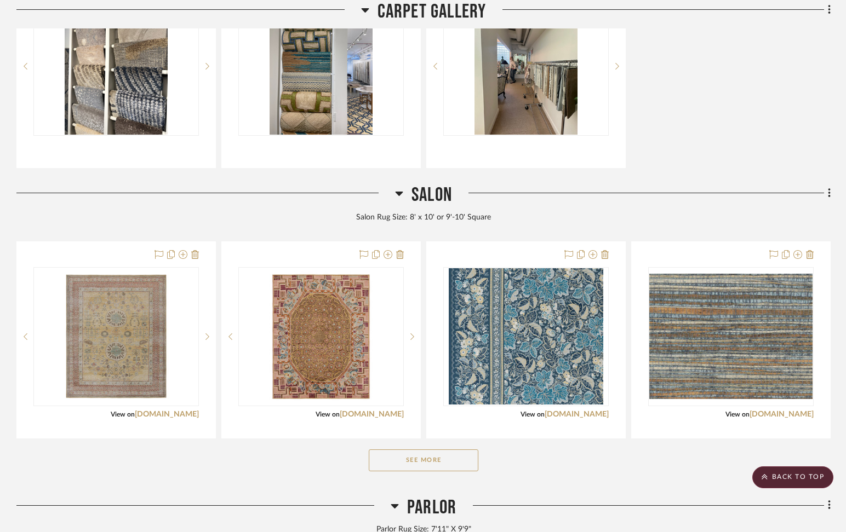
click at [391, 464] on button "See More" at bounding box center [424, 461] width 110 height 22
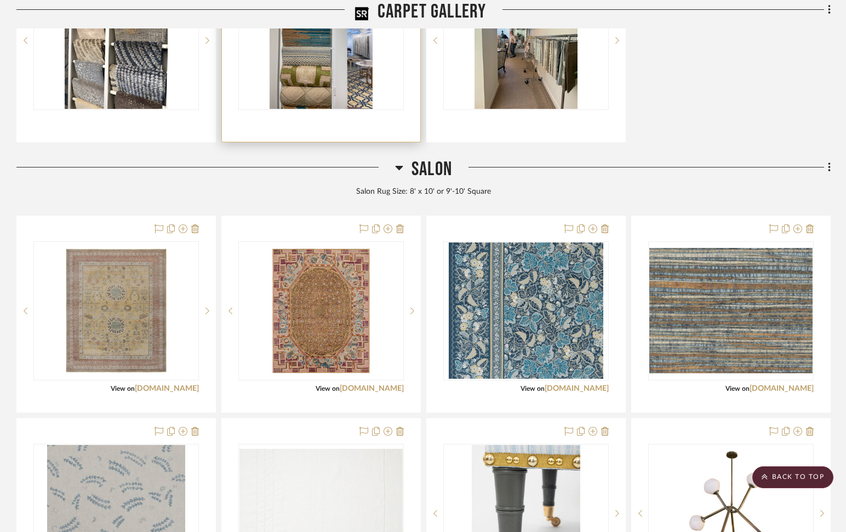
scroll to position [1111, 0]
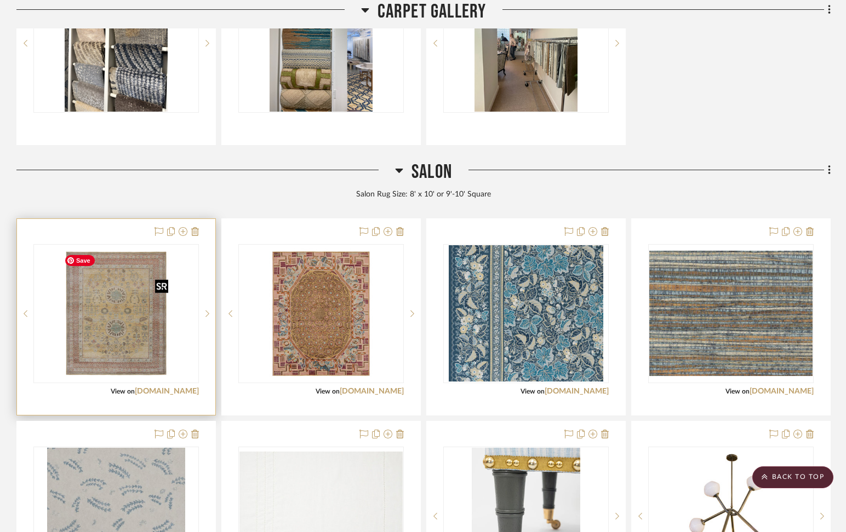
click at [127, 322] on img "0" at bounding box center [116, 313] width 113 height 137
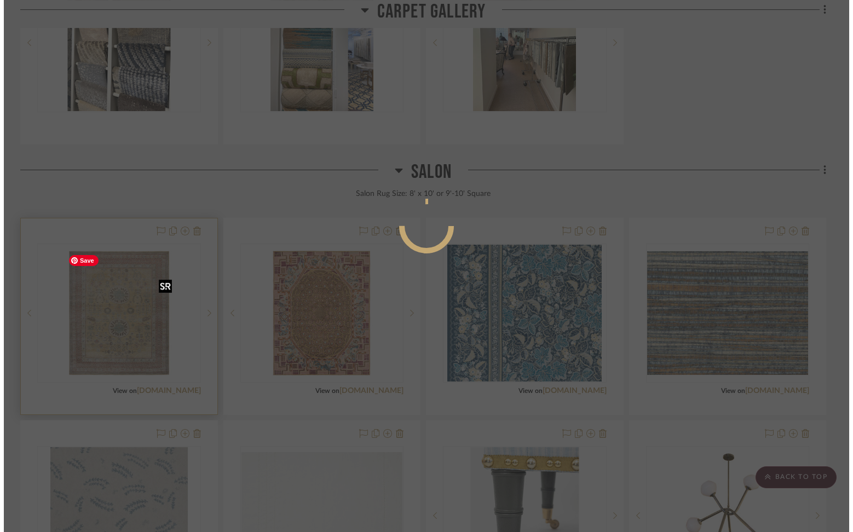
scroll to position [0, 0]
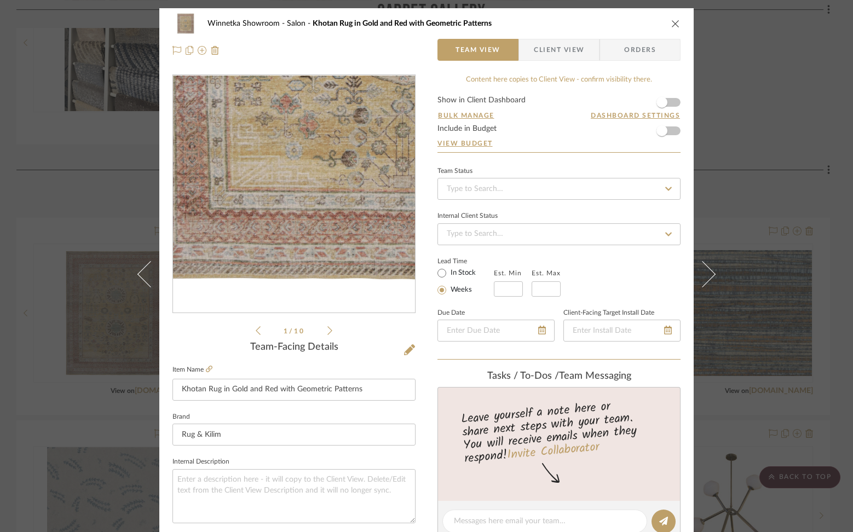
click at [254, 288] on img "0" at bounding box center [294, 195] width 197 height 238
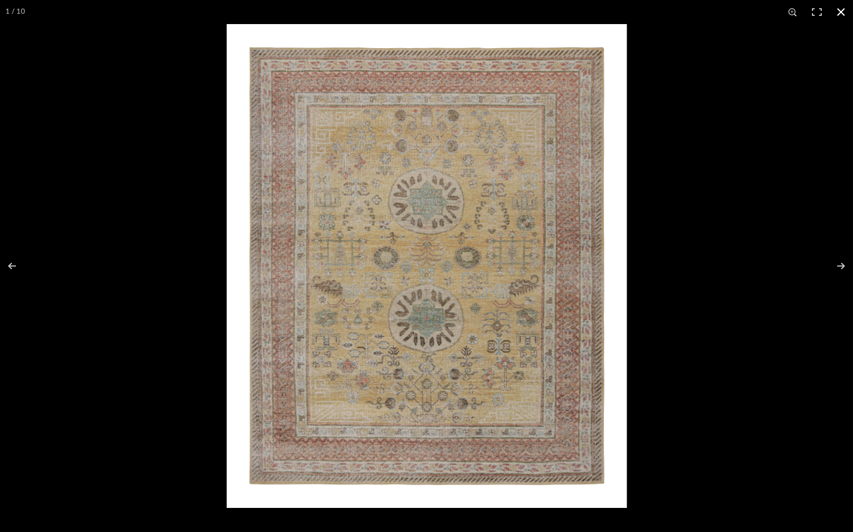
click at [699, 14] on button at bounding box center [841, 12] width 24 height 24
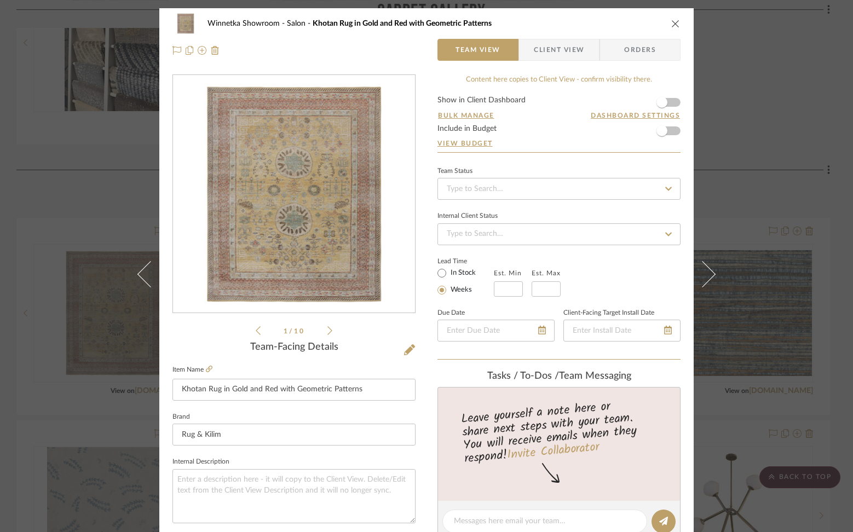
click at [674, 21] on icon "close" at bounding box center [675, 23] width 9 height 9
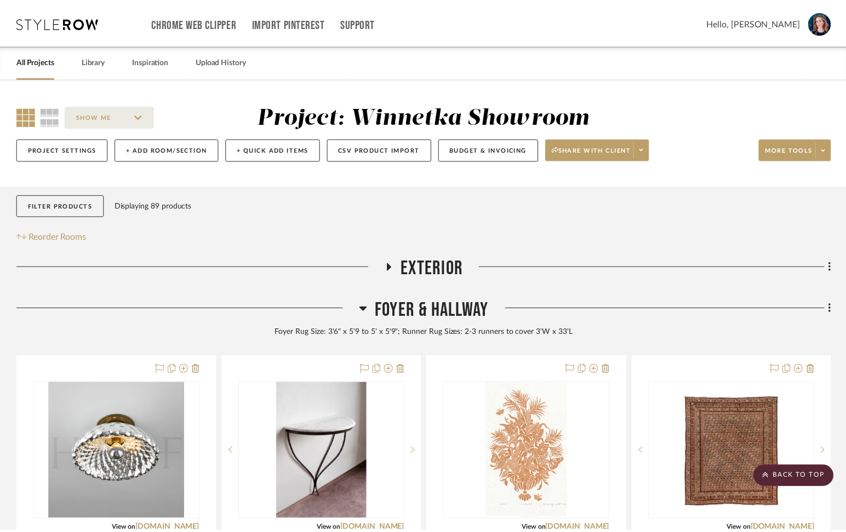
scroll to position [1111, 0]
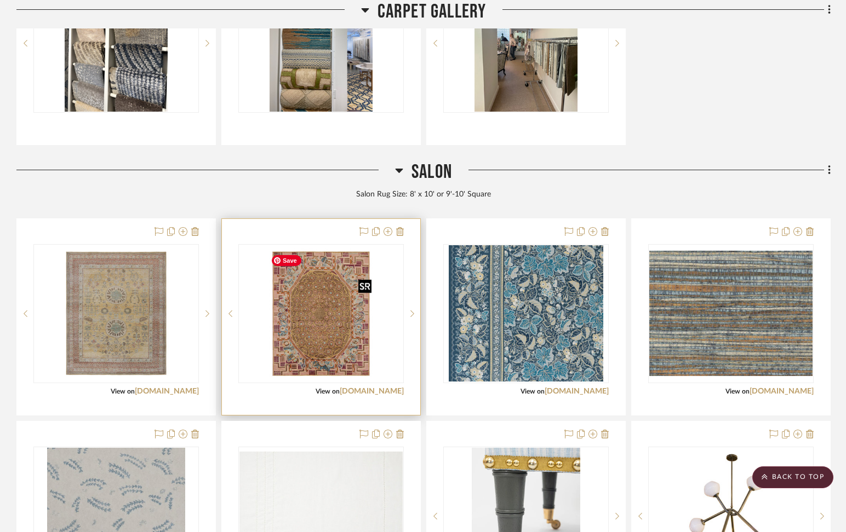
click at [309, 347] on img "0" at bounding box center [321, 313] width 110 height 137
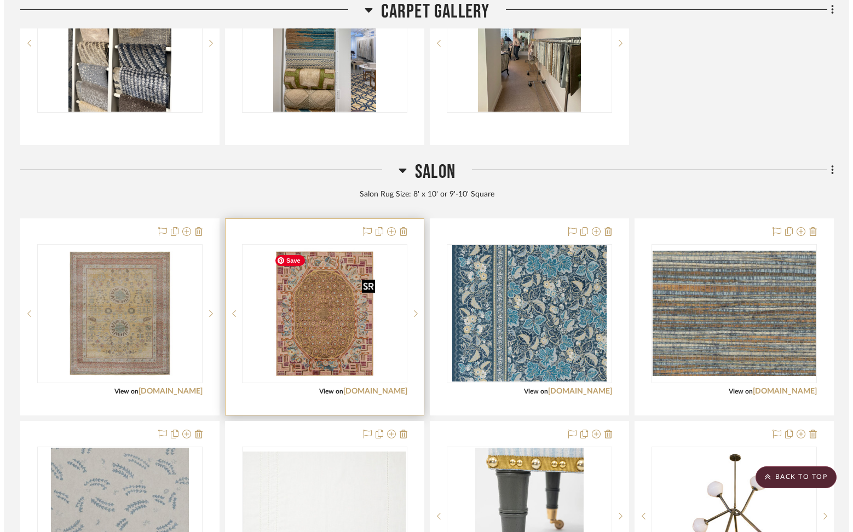
scroll to position [0, 0]
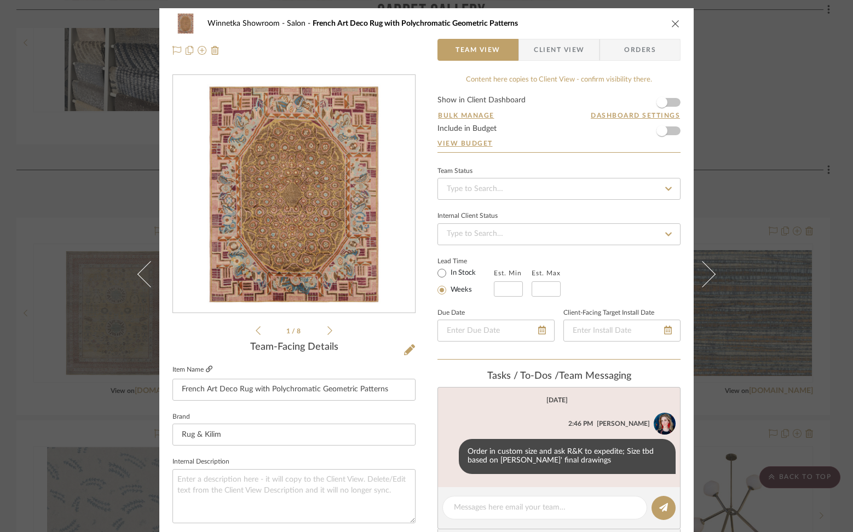
click at [206, 371] on icon at bounding box center [209, 369] width 7 height 7
click at [671, 22] on icon "close" at bounding box center [675, 23] width 9 height 9
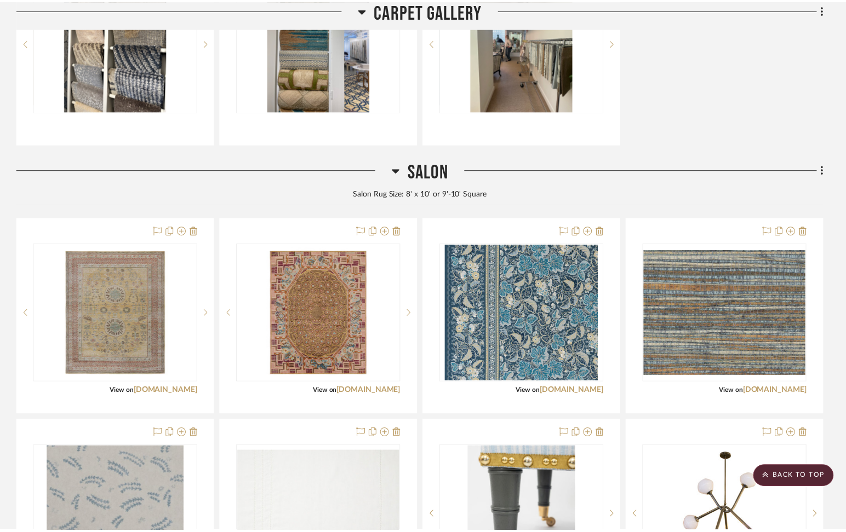
scroll to position [1111, 0]
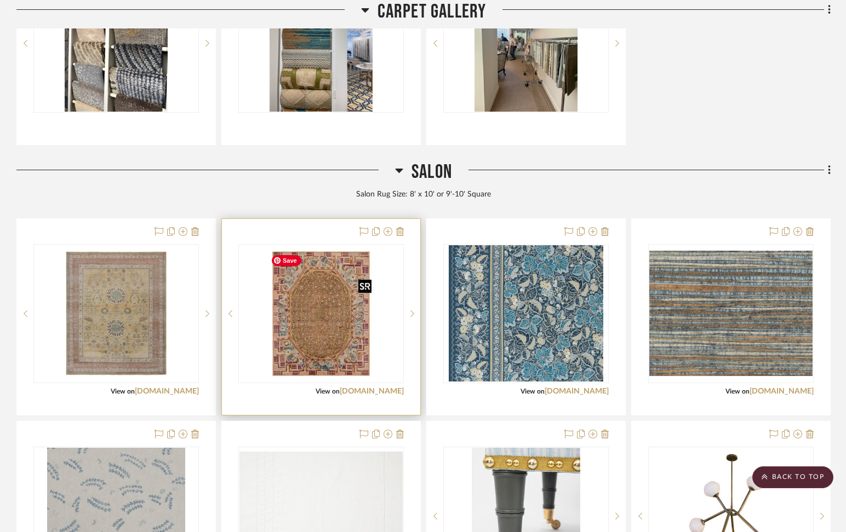
click at [290, 343] on img "0" at bounding box center [321, 313] width 110 height 137
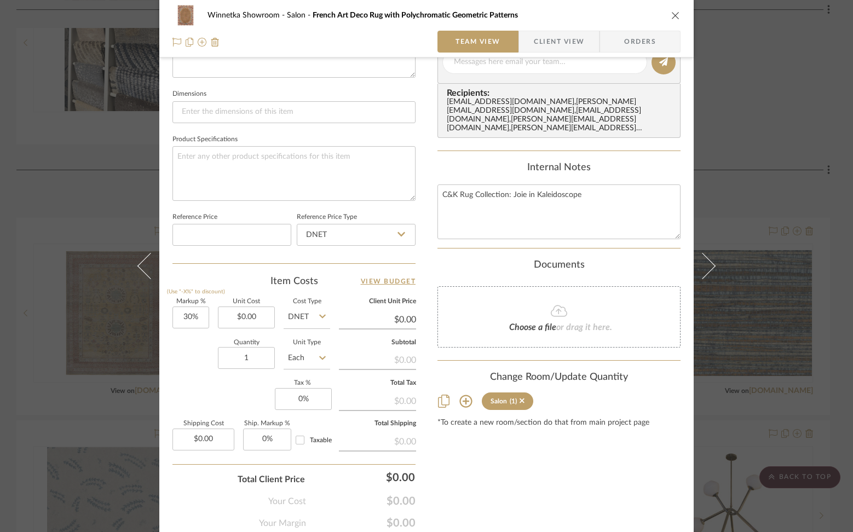
scroll to position [448, 0]
click at [520, 398] on icon at bounding box center [522, 398] width 5 height 5
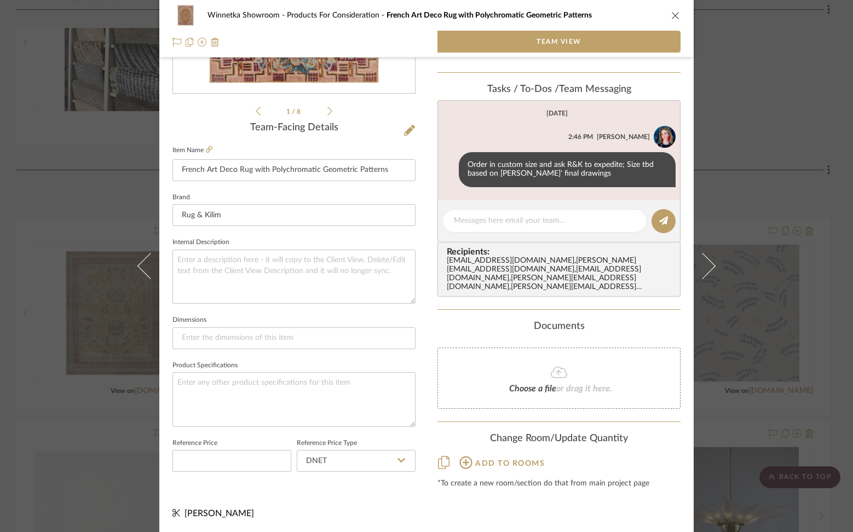
drag, startPoint x: 674, startPoint y: 15, endPoint x: 574, endPoint y: 51, distance: 106.0
click at [674, 15] on icon "close" at bounding box center [675, 15] width 9 height 9
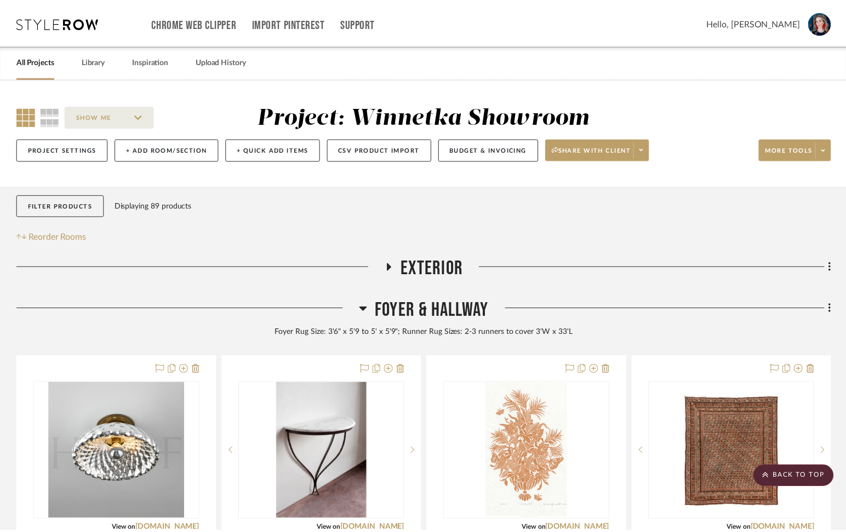
scroll to position [1111, 0]
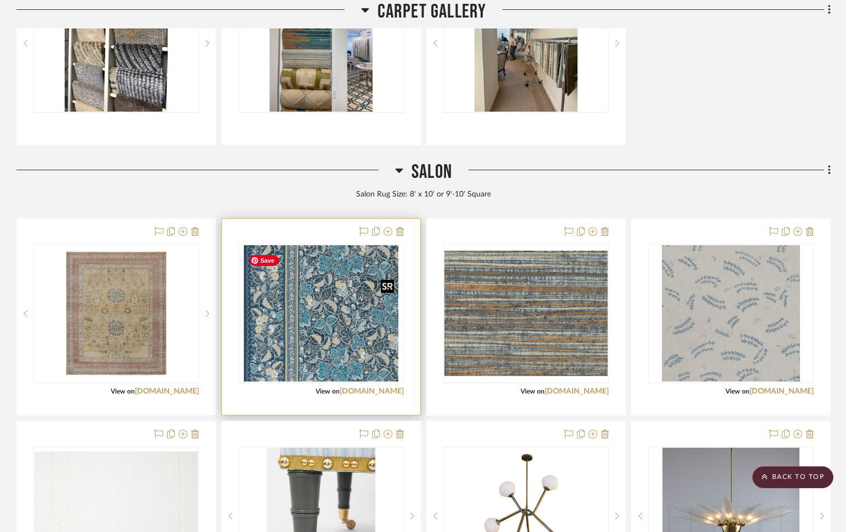
click at [339, 316] on img "0" at bounding box center [321, 313] width 154 height 137
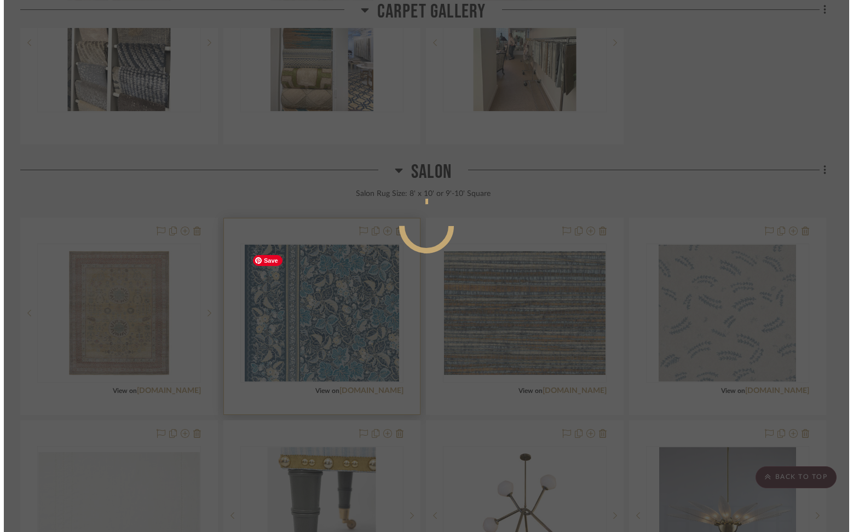
scroll to position [0, 0]
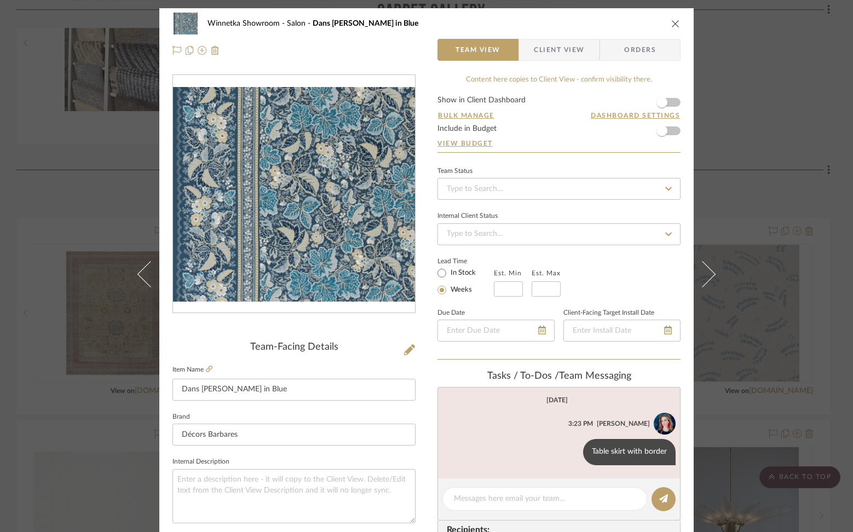
click at [673, 23] on icon "close" at bounding box center [675, 23] width 9 height 9
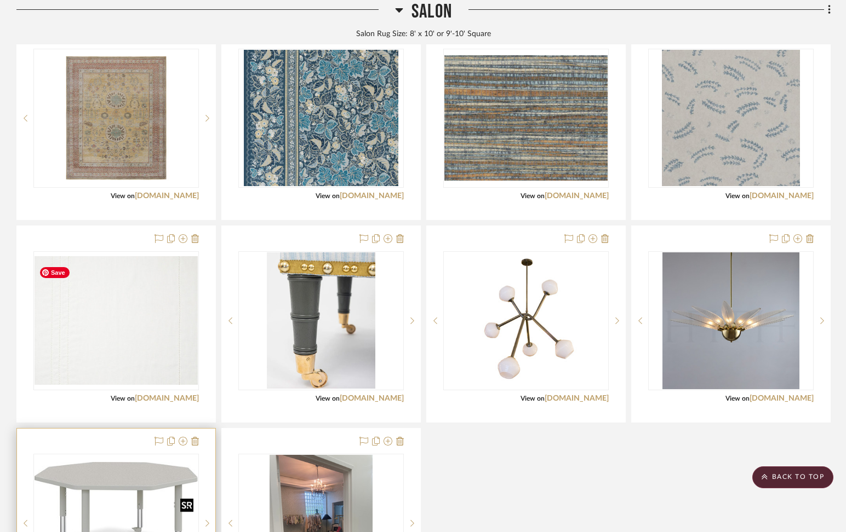
scroll to position [1305, 0]
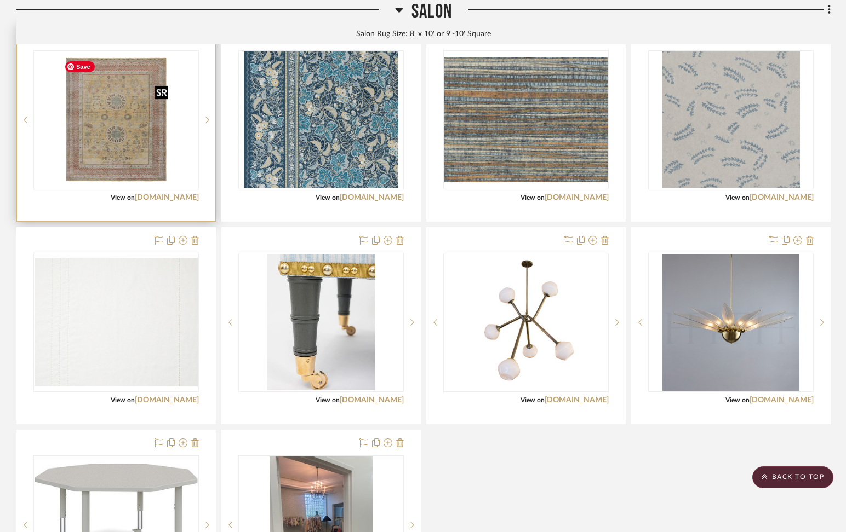
click at [113, 134] on img "0" at bounding box center [116, 119] width 113 height 137
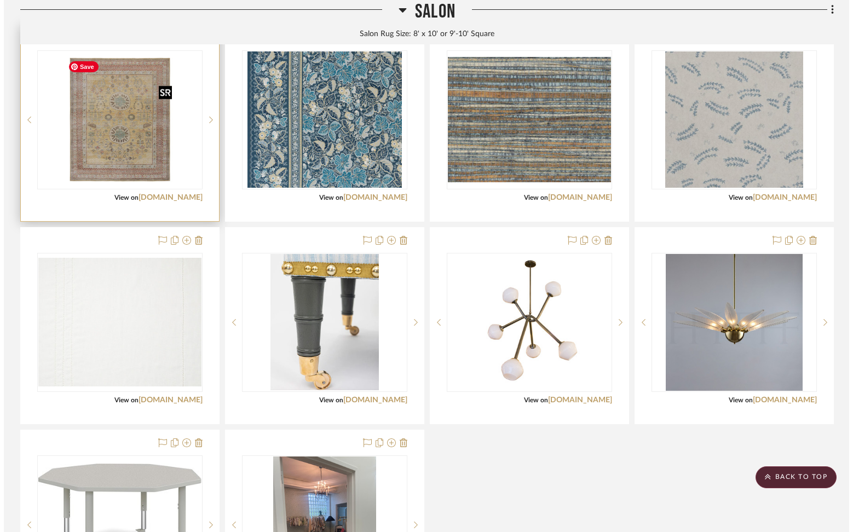
scroll to position [0, 0]
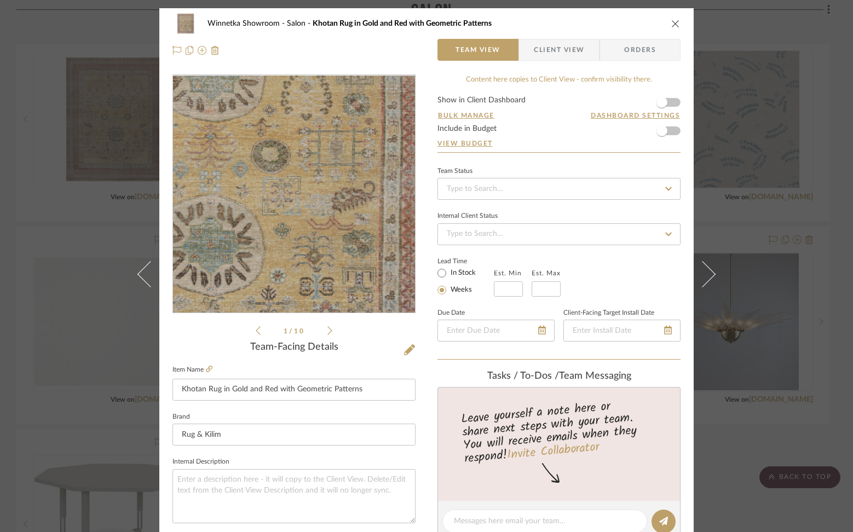
click at [318, 203] on img "0" at bounding box center [294, 195] width 197 height 238
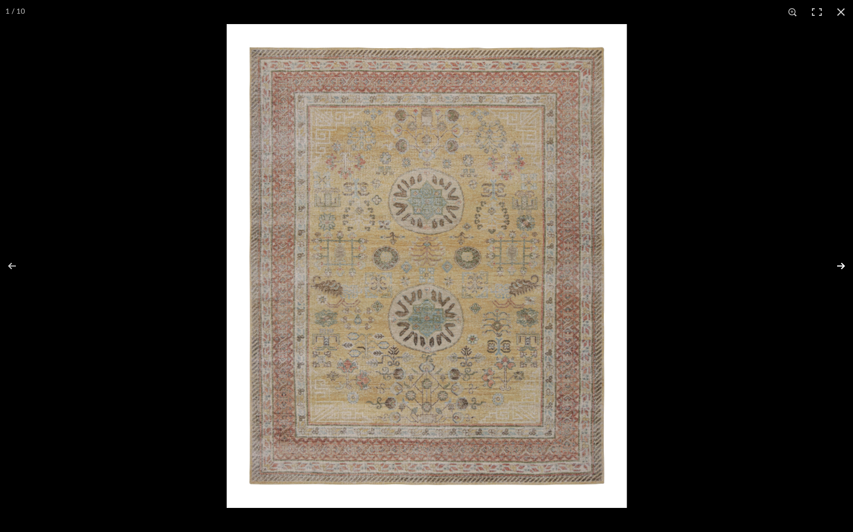
click at [699, 265] on button at bounding box center [834, 266] width 38 height 55
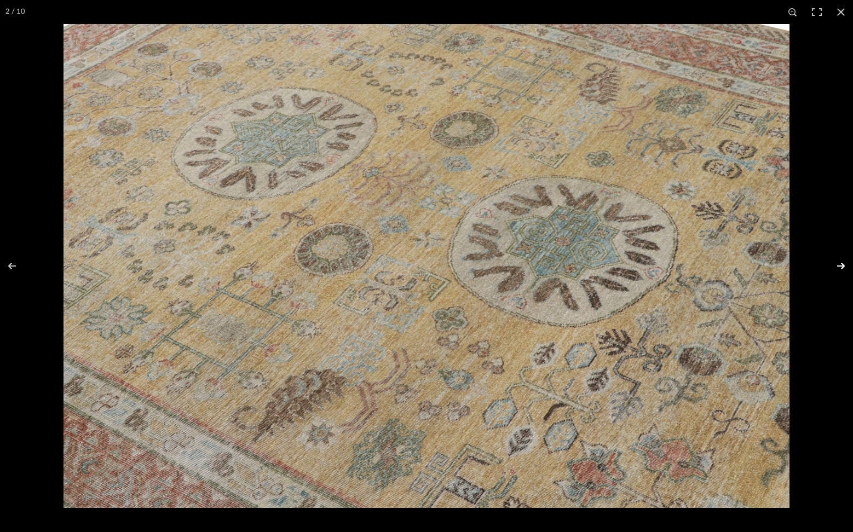
click at [699, 265] on button at bounding box center [834, 266] width 38 height 55
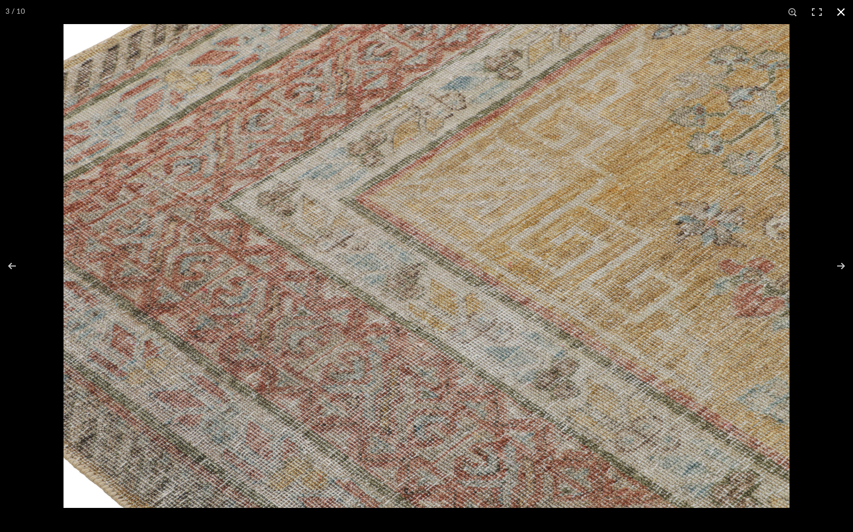
click at [699, 12] on button at bounding box center [841, 12] width 24 height 24
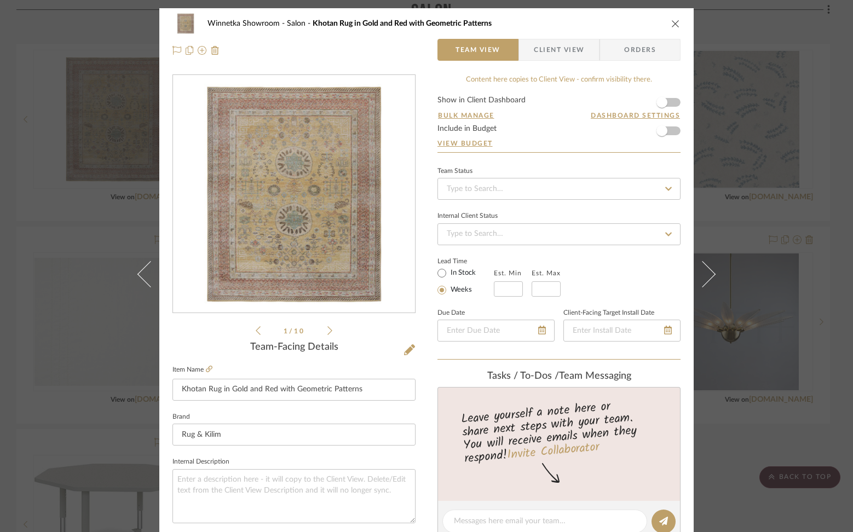
click at [671, 28] on div "Winnetka Showroom Salon Khotan Rug in Gold and Red with Geometric Patterns" at bounding box center [427, 24] width 508 height 22
click at [671, 19] on icon "close" at bounding box center [675, 23] width 9 height 9
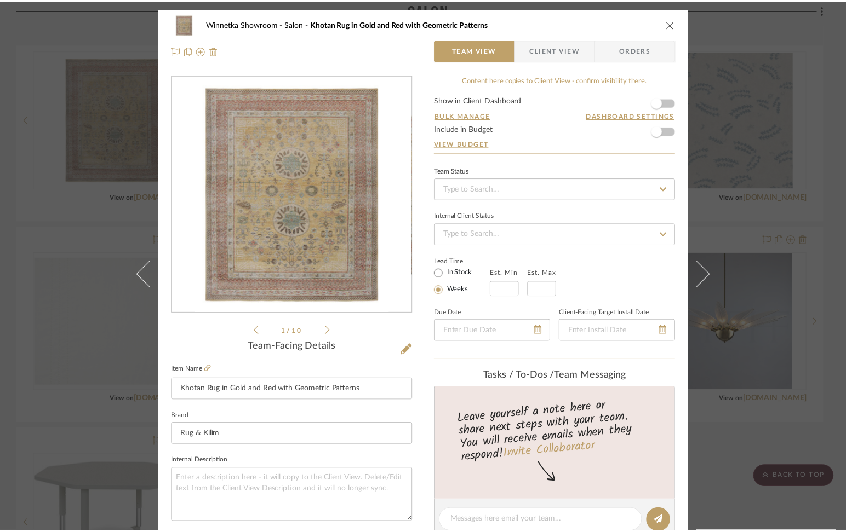
scroll to position [1305, 0]
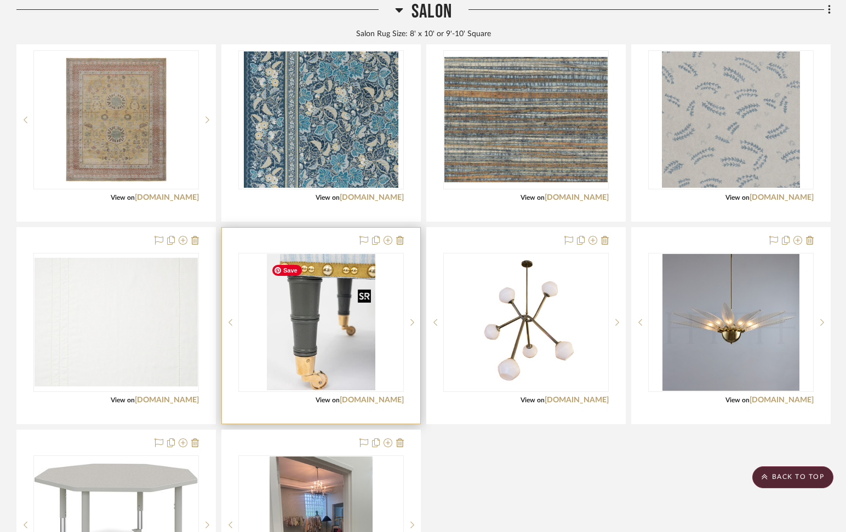
click at [334, 342] on img "0" at bounding box center [321, 322] width 108 height 137
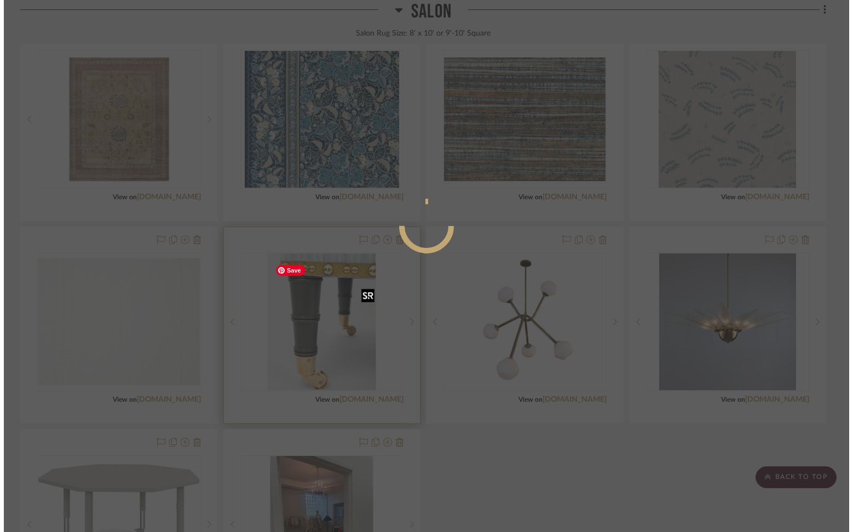
scroll to position [0, 0]
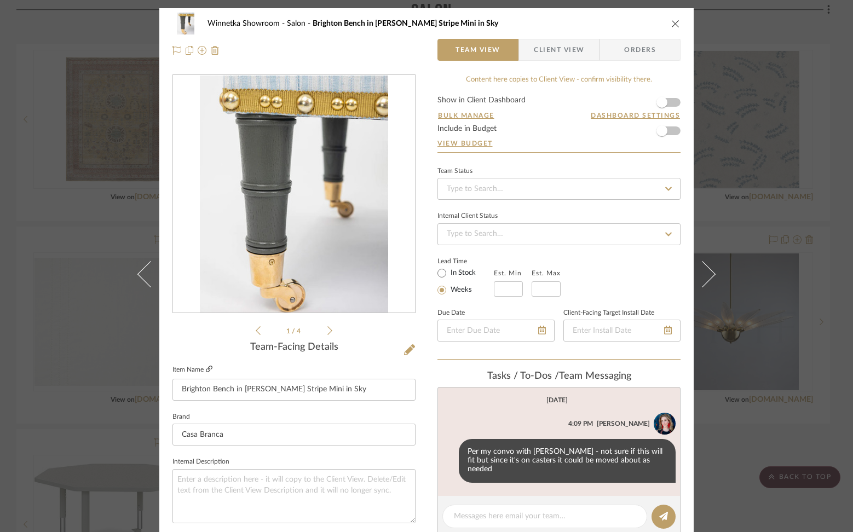
click at [206, 367] on icon at bounding box center [209, 369] width 7 height 7
click at [672, 22] on icon "close" at bounding box center [675, 23] width 9 height 9
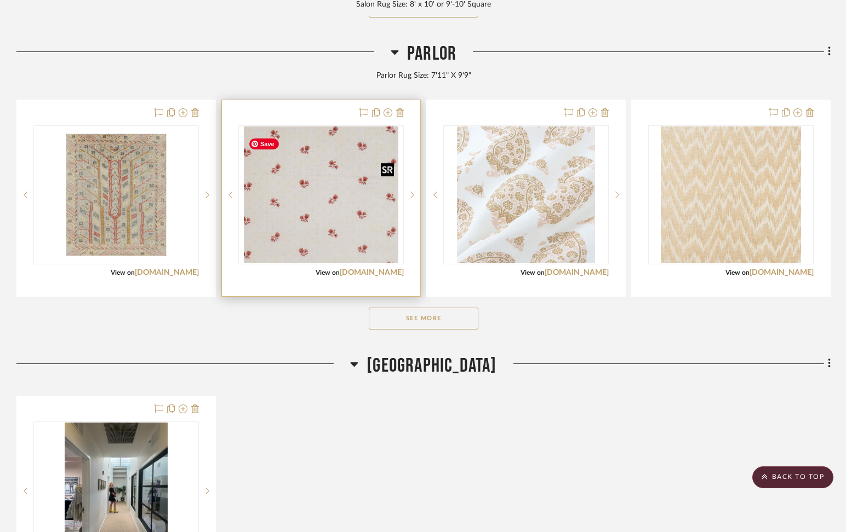
scroll to position [1970, 0]
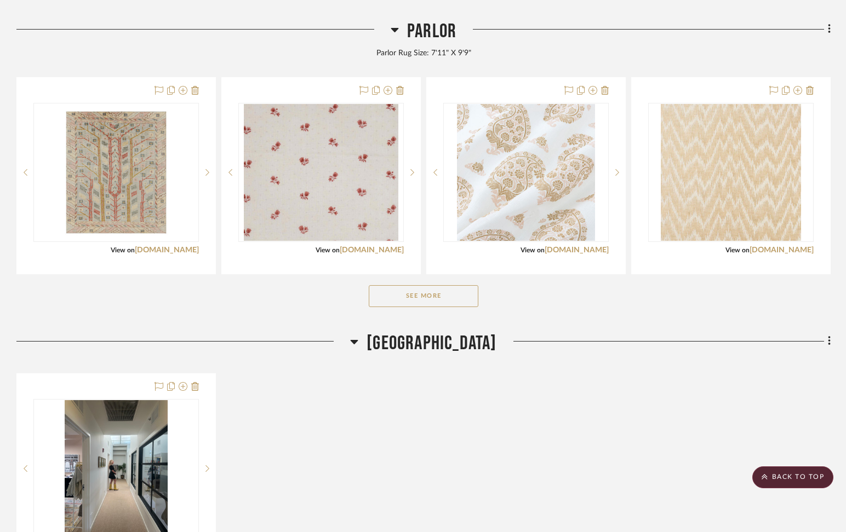
click at [417, 306] on button "See More" at bounding box center [424, 296] width 110 height 22
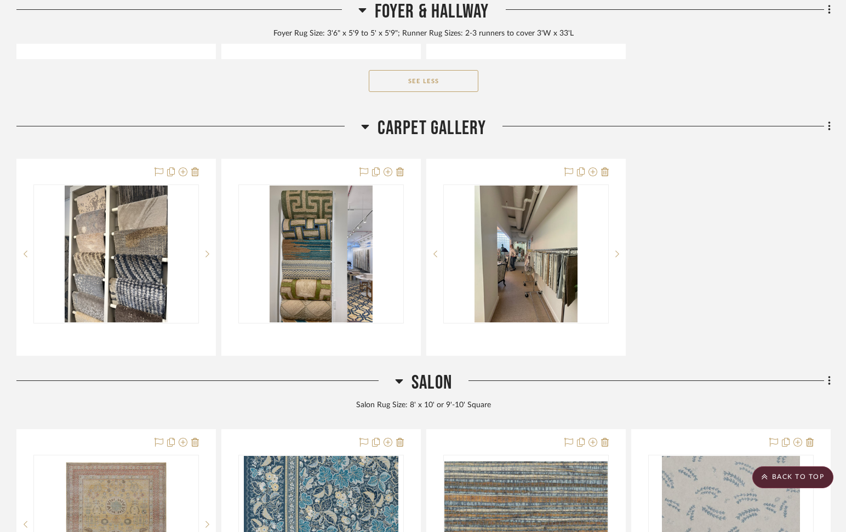
scroll to position [894, 0]
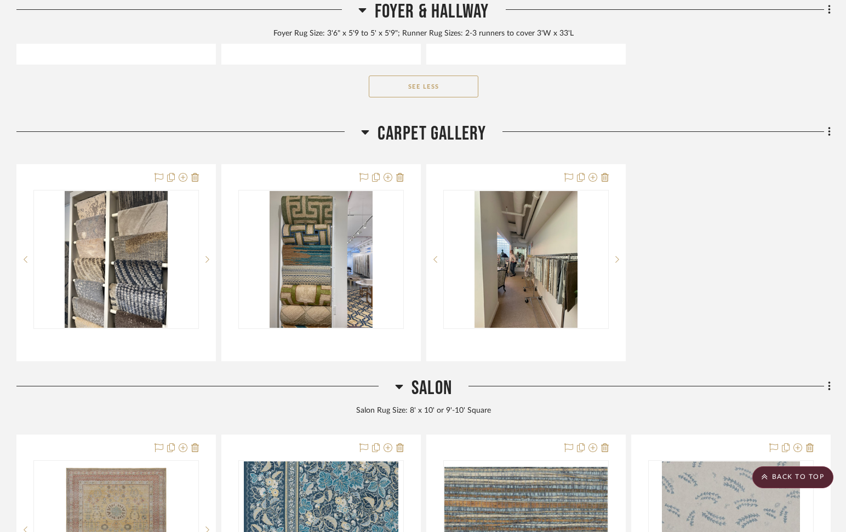
click at [688, 246] on div "Rug Display Images Team Status Internal Client Status client Comments: Submit C…" at bounding box center [423, 262] width 814 height 197
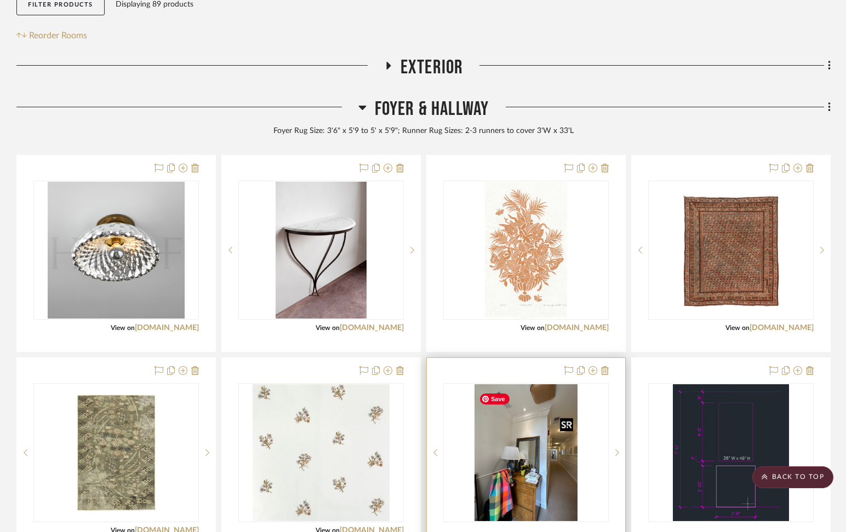
scroll to position [205, 0]
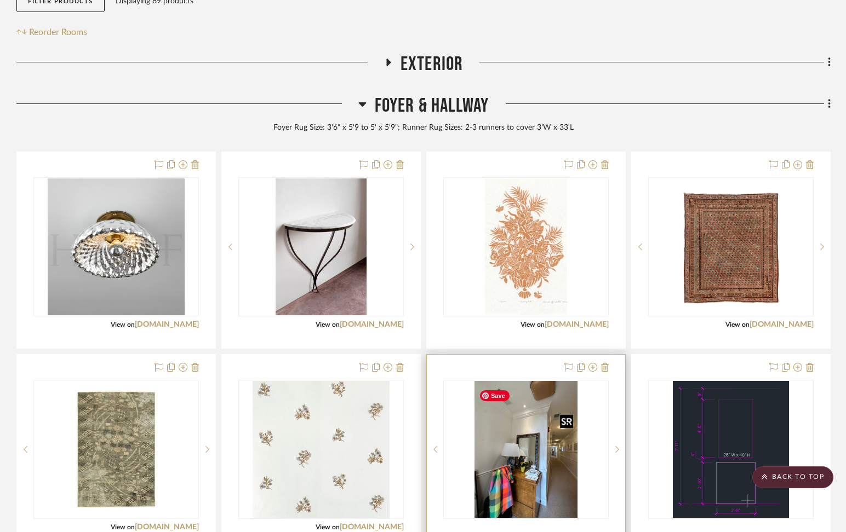
click at [547, 464] on img "0" at bounding box center [525, 449] width 103 height 137
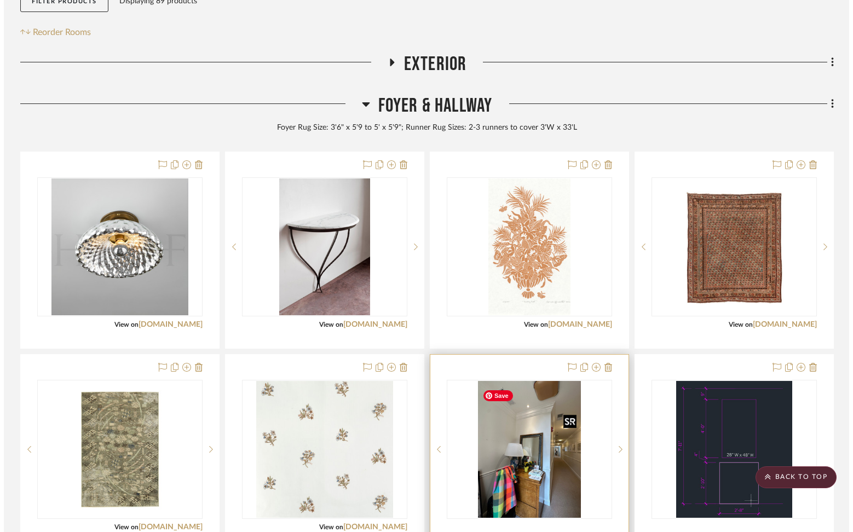
scroll to position [0, 0]
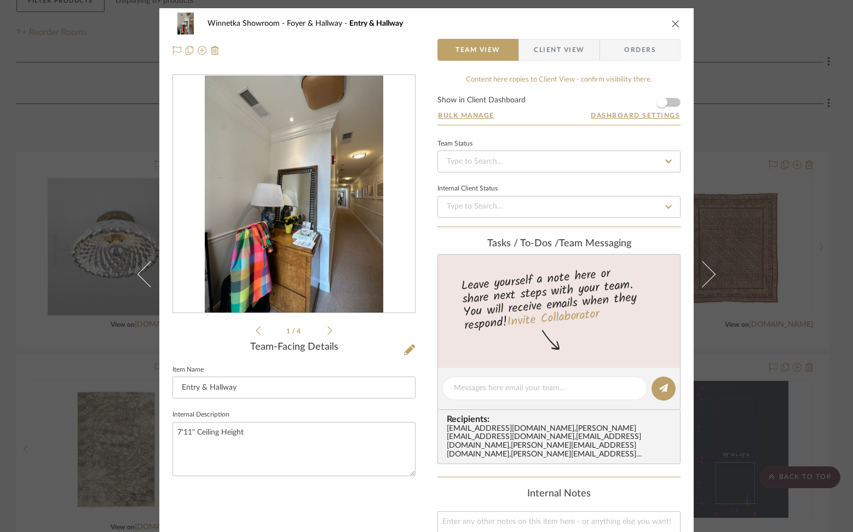
click at [344, 182] on img "0" at bounding box center [294, 195] width 179 height 238
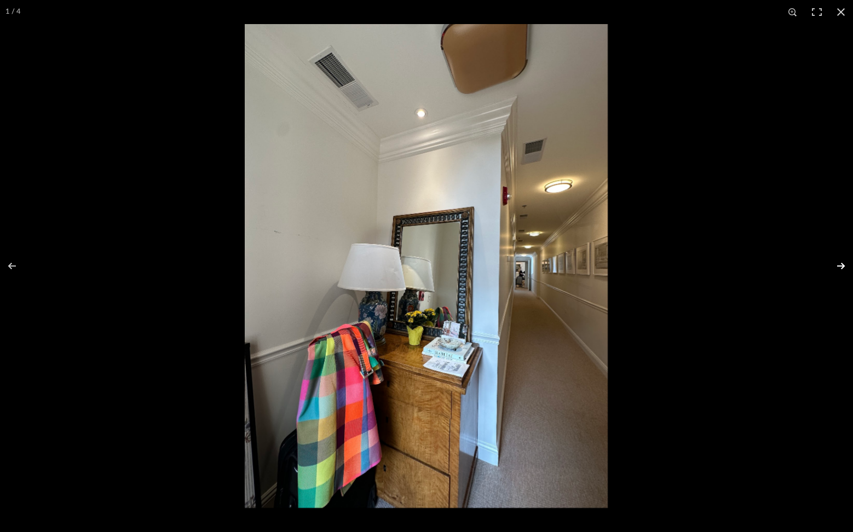
click at [699, 260] on button at bounding box center [834, 266] width 38 height 55
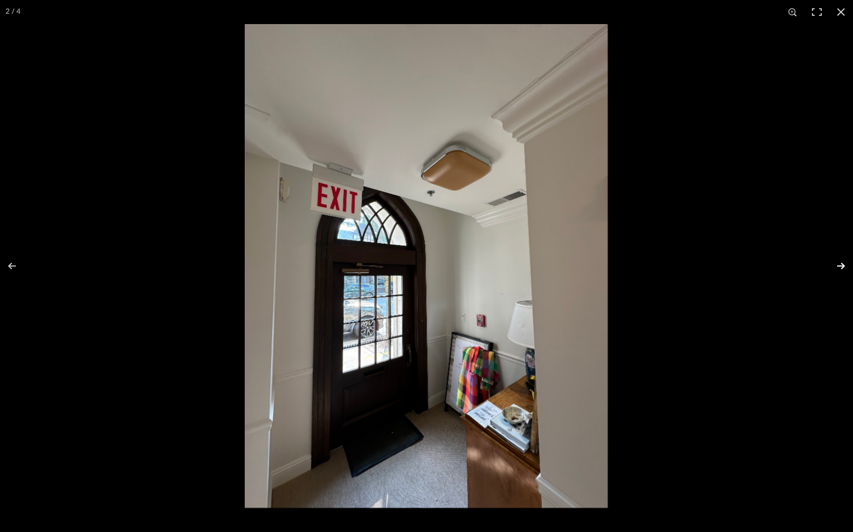
click at [699, 263] on button at bounding box center [834, 266] width 38 height 55
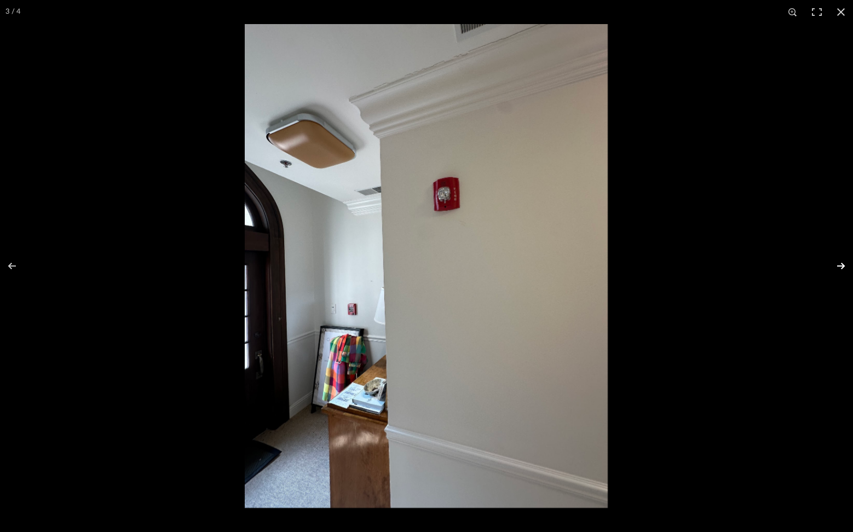
click at [699, 263] on button at bounding box center [834, 266] width 38 height 55
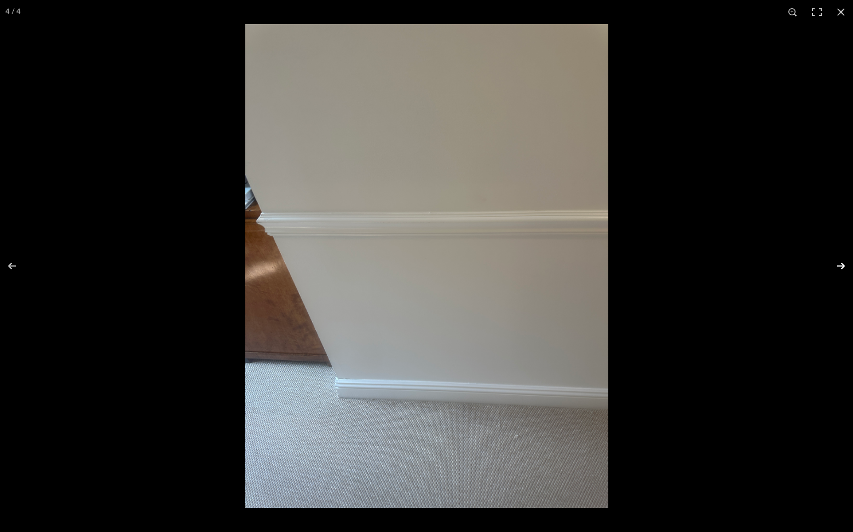
click at [699, 263] on button at bounding box center [834, 266] width 38 height 55
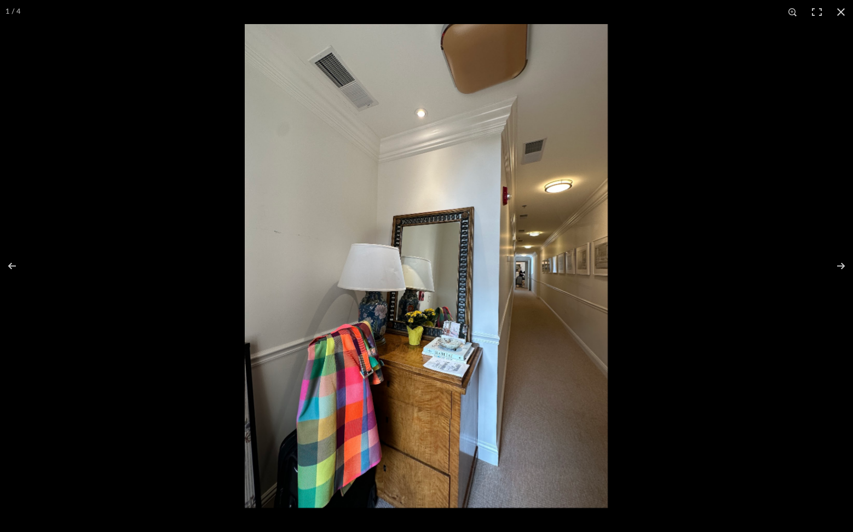
click at [529, 278] on img at bounding box center [426, 266] width 363 height 484
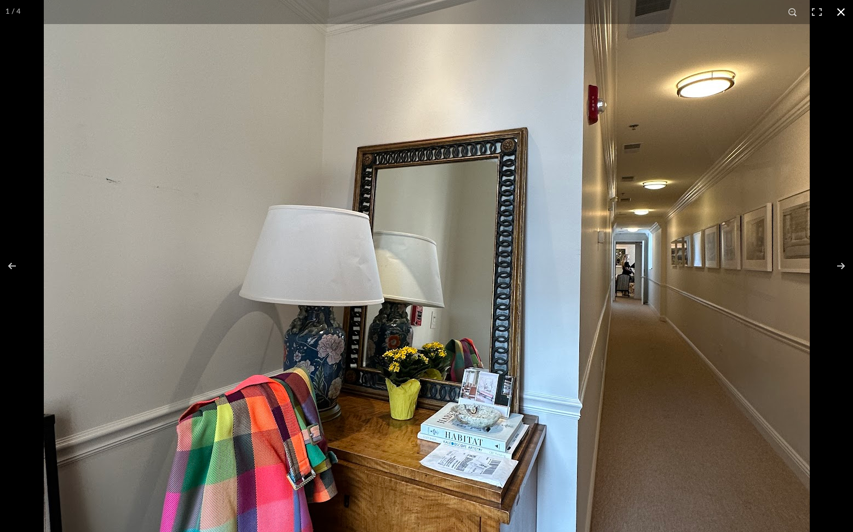
click at [699, 11] on button at bounding box center [841, 12] width 24 height 24
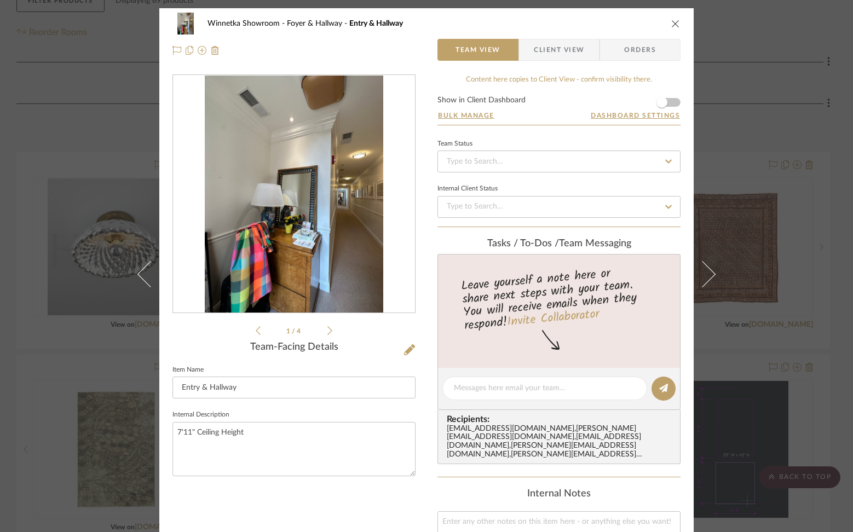
click at [671, 27] on icon "close" at bounding box center [675, 23] width 9 height 9
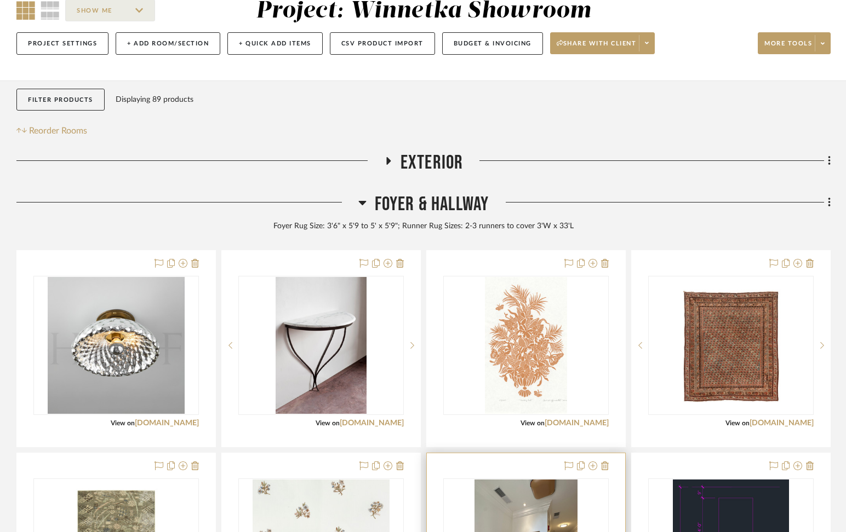
scroll to position [78, 0]
